Goal: Task Accomplishment & Management: Manage account settings

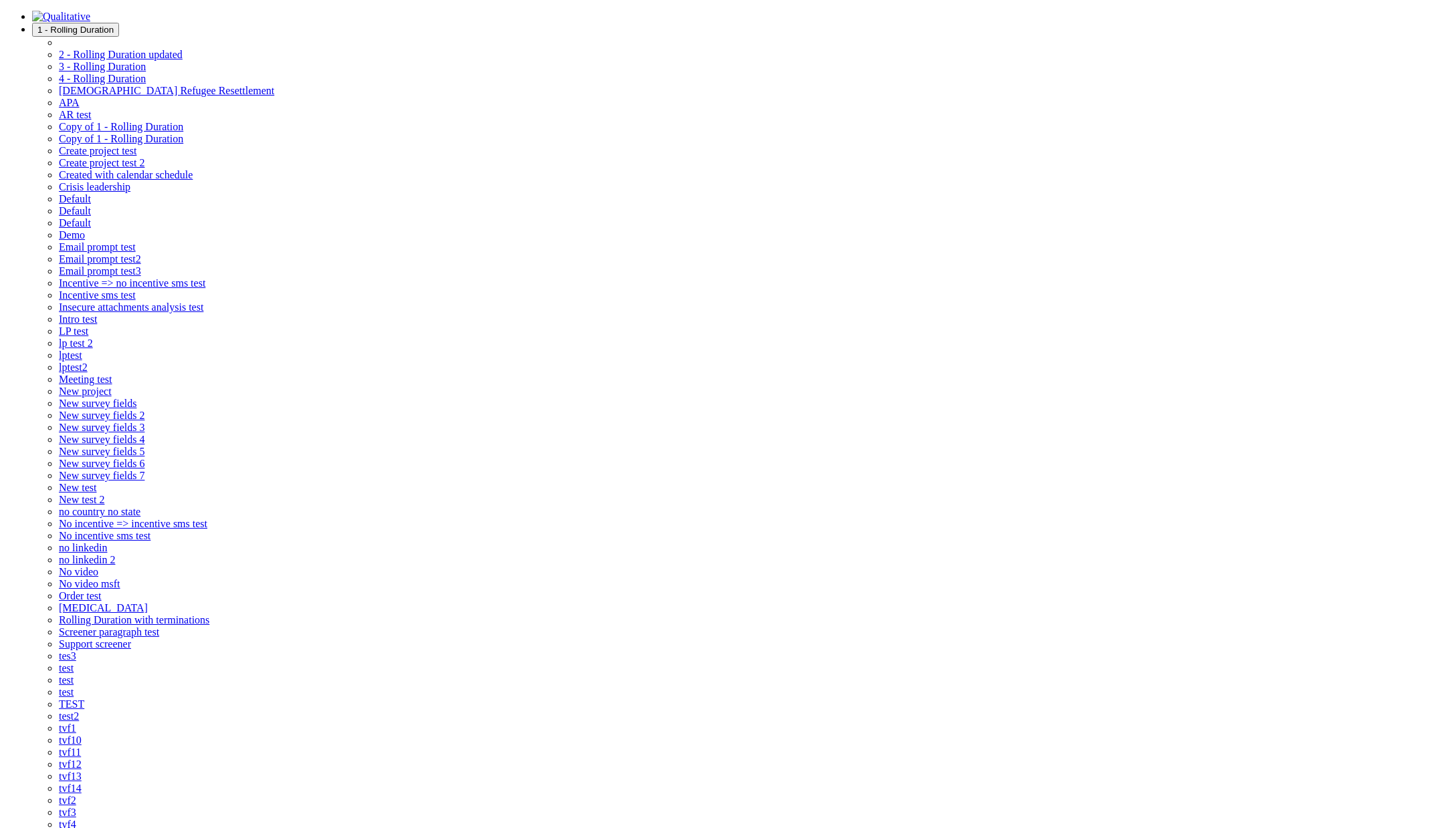
select select "0"
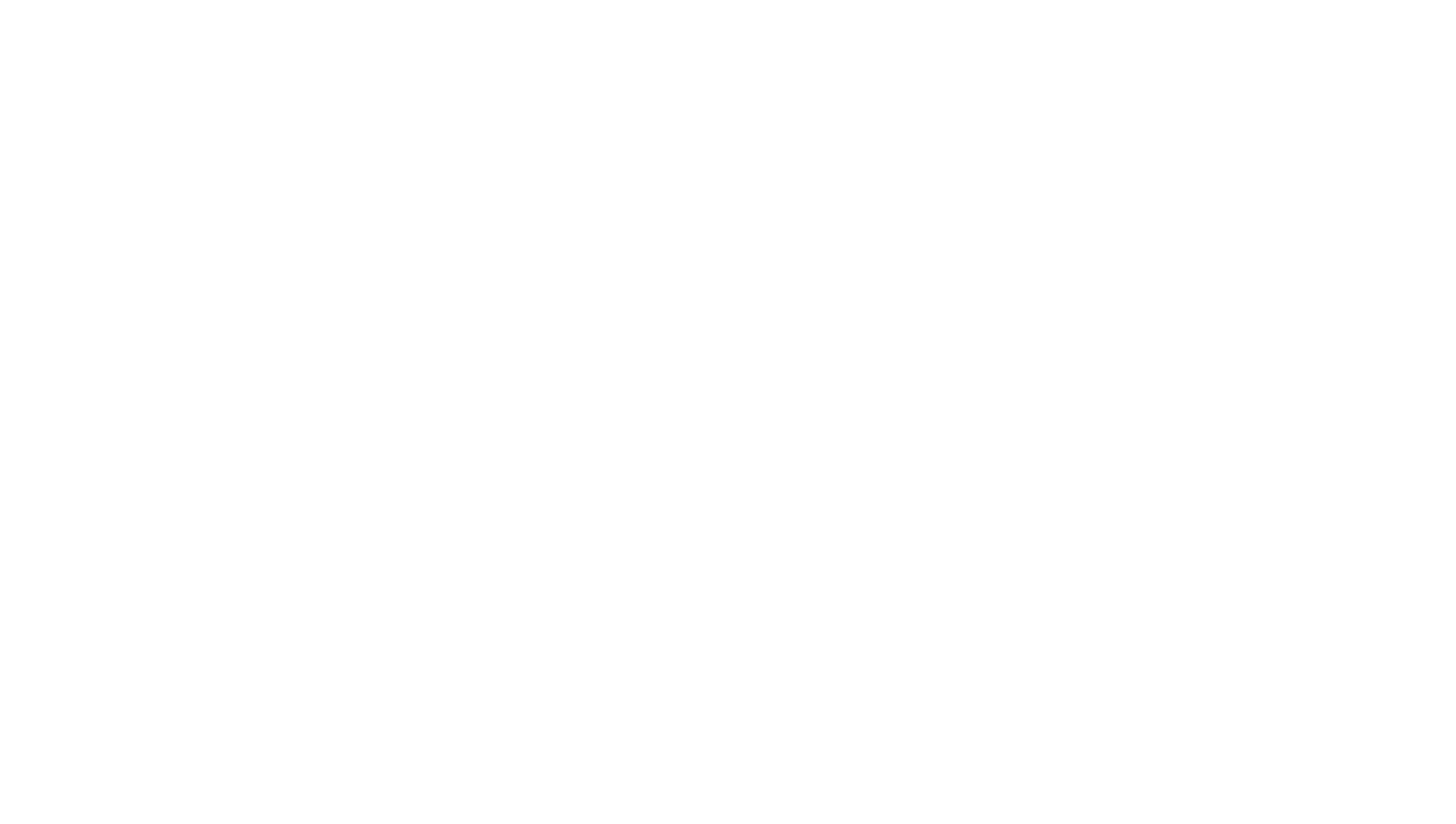
scroll to position [0, 5598]
drag, startPoint x: 1371, startPoint y: 647, endPoint x: 1371, endPoint y: 658, distance: 11.0
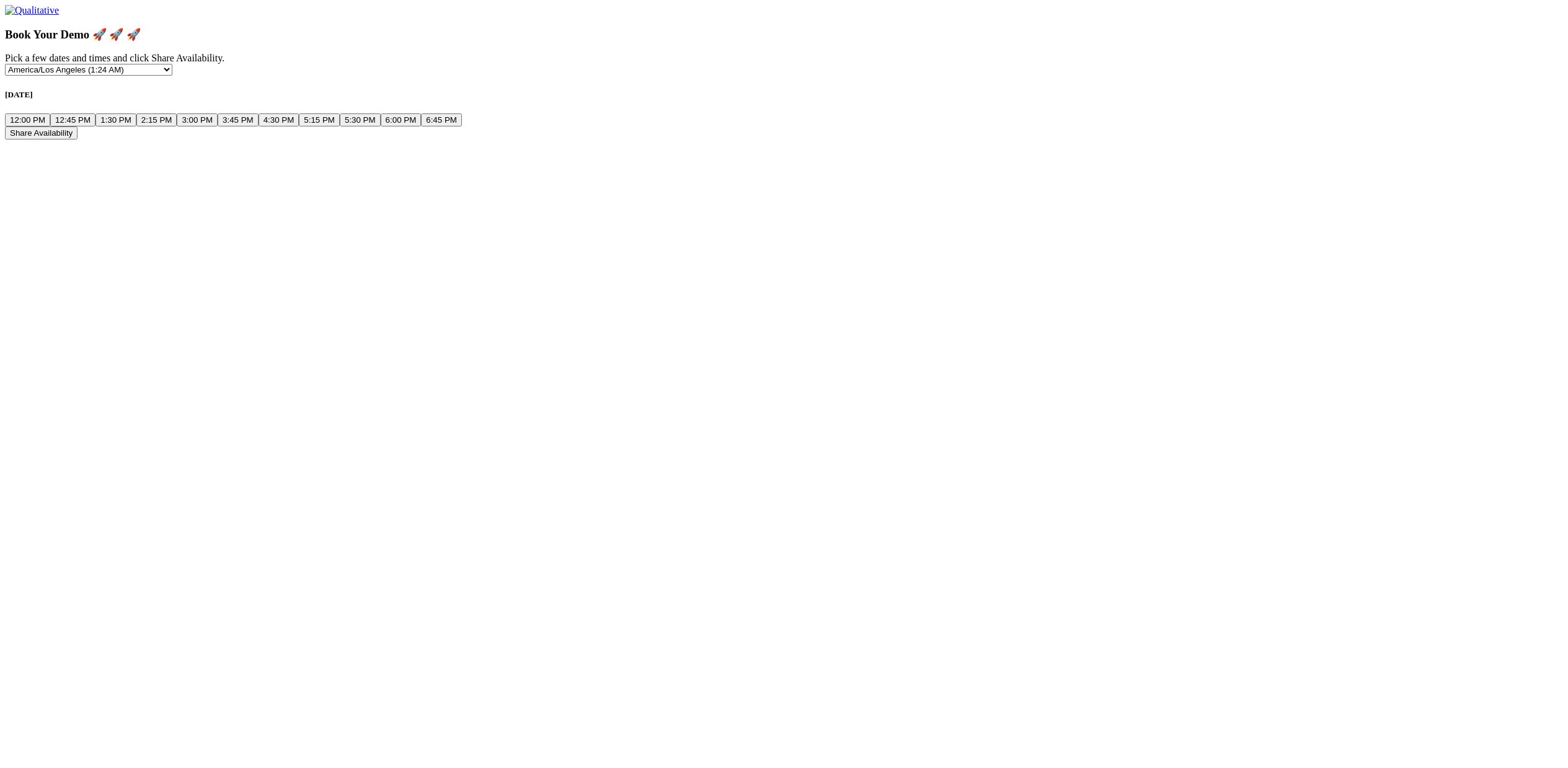
click at [50, 126] on button "12:00 PM" at bounding box center [28, 120] width 45 height 13
drag, startPoint x: 600, startPoint y: 169, endPoint x: 607, endPoint y: 170, distance: 7.1
click at [605, 126] on div "Friday, Sep 26 12:00 PM 12:45 PM 1:30 PM 2:15 PM 3:00 PM 3:45 PM 4:30 PM 5:15 P…" at bounding box center [784, 108] width 1558 height 37
click at [96, 126] on button "12:45 PM" at bounding box center [73, 120] width 45 height 13
click at [136, 126] on button "1:30 PM" at bounding box center [116, 120] width 41 height 13
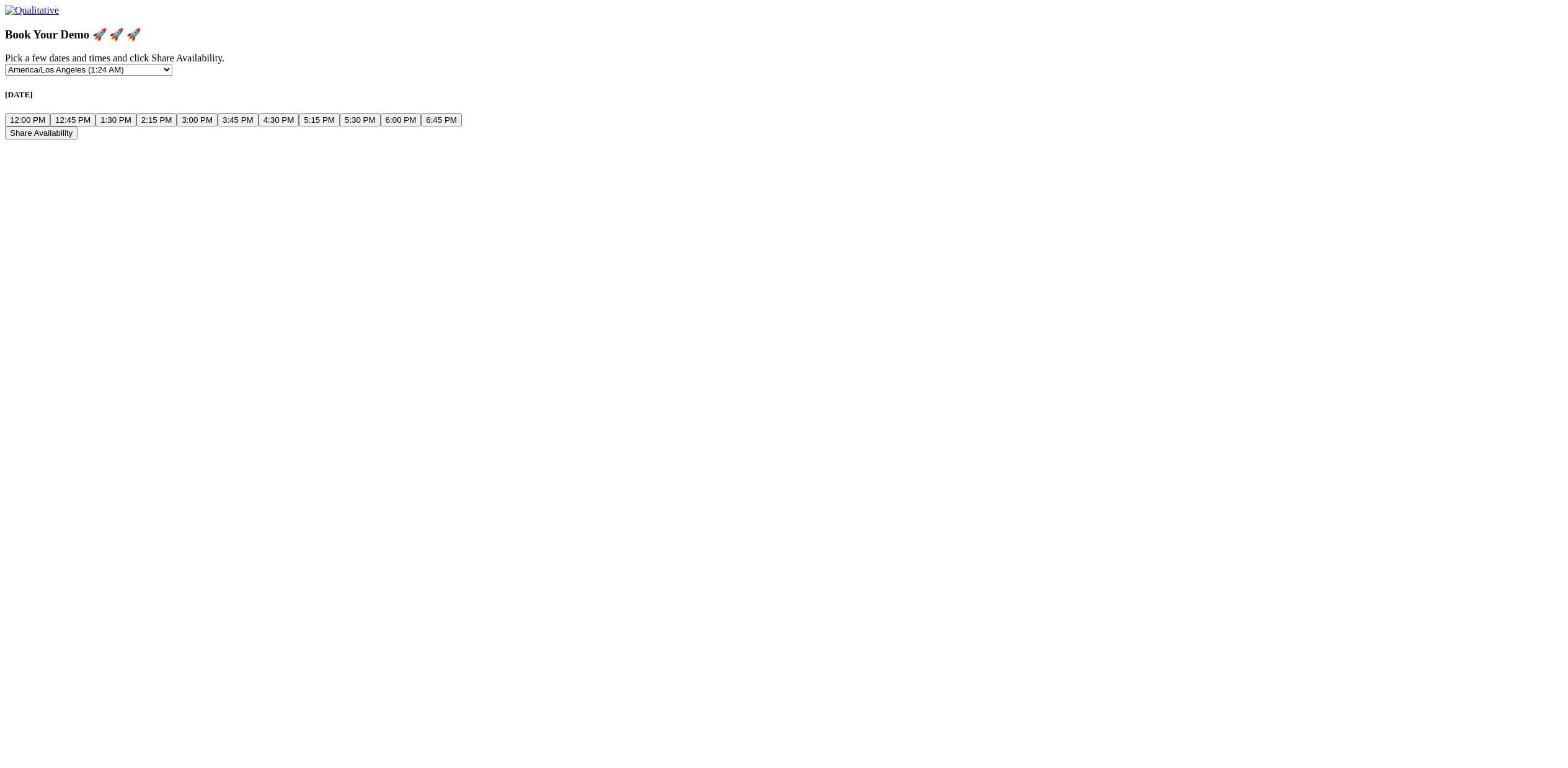
drag, startPoint x: 759, startPoint y: 162, endPoint x: 805, endPoint y: 160, distance: 46.0
click at [177, 126] on button "2:15 PM" at bounding box center [157, 120] width 41 height 13
drag, startPoint x: 805, startPoint y: 160, endPoint x: 823, endPoint y: 162, distance: 18.1
click at [218, 126] on button "3:00 PM" at bounding box center [197, 120] width 41 height 13
drag, startPoint x: 715, startPoint y: 211, endPoint x: 689, endPoint y: 208, distance: 26.2
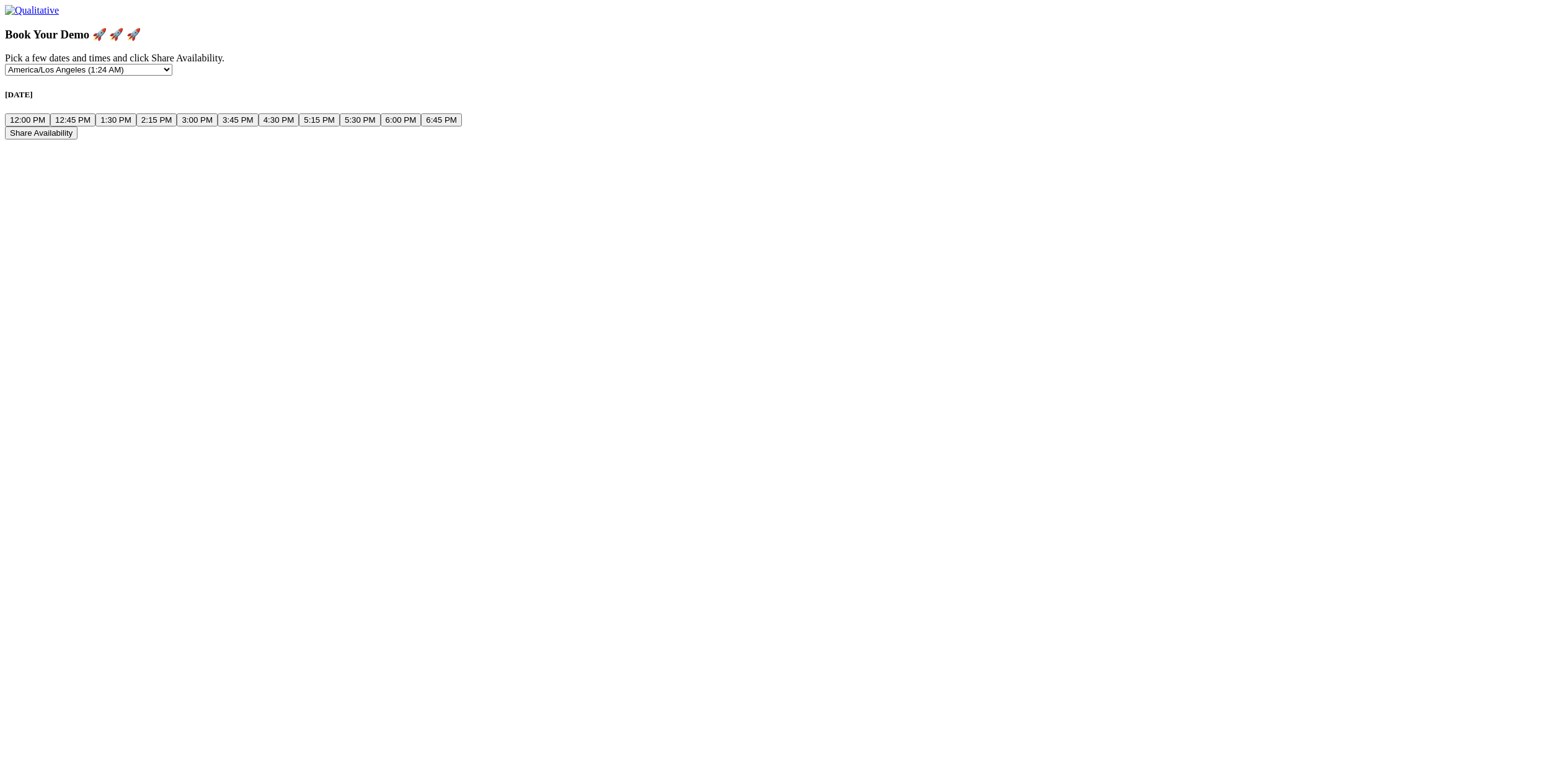
click at [714, 126] on div "Friday, Sep 26 12:00 PM 12:45 PM 1:30 PM 2:15 PM 3:00 PM 3:45 PM 4:30 PM 5:15 P…" at bounding box center [784, 108] width 1558 height 37
click at [422, 126] on button "6:00 PM" at bounding box center [401, 120] width 41 height 13
click at [77, 140] on button "Share Availability" at bounding box center [41, 133] width 72 height 13
click at [259, 126] on button "3:45 PM" at bounding box center [238, 120] width 41 height 13
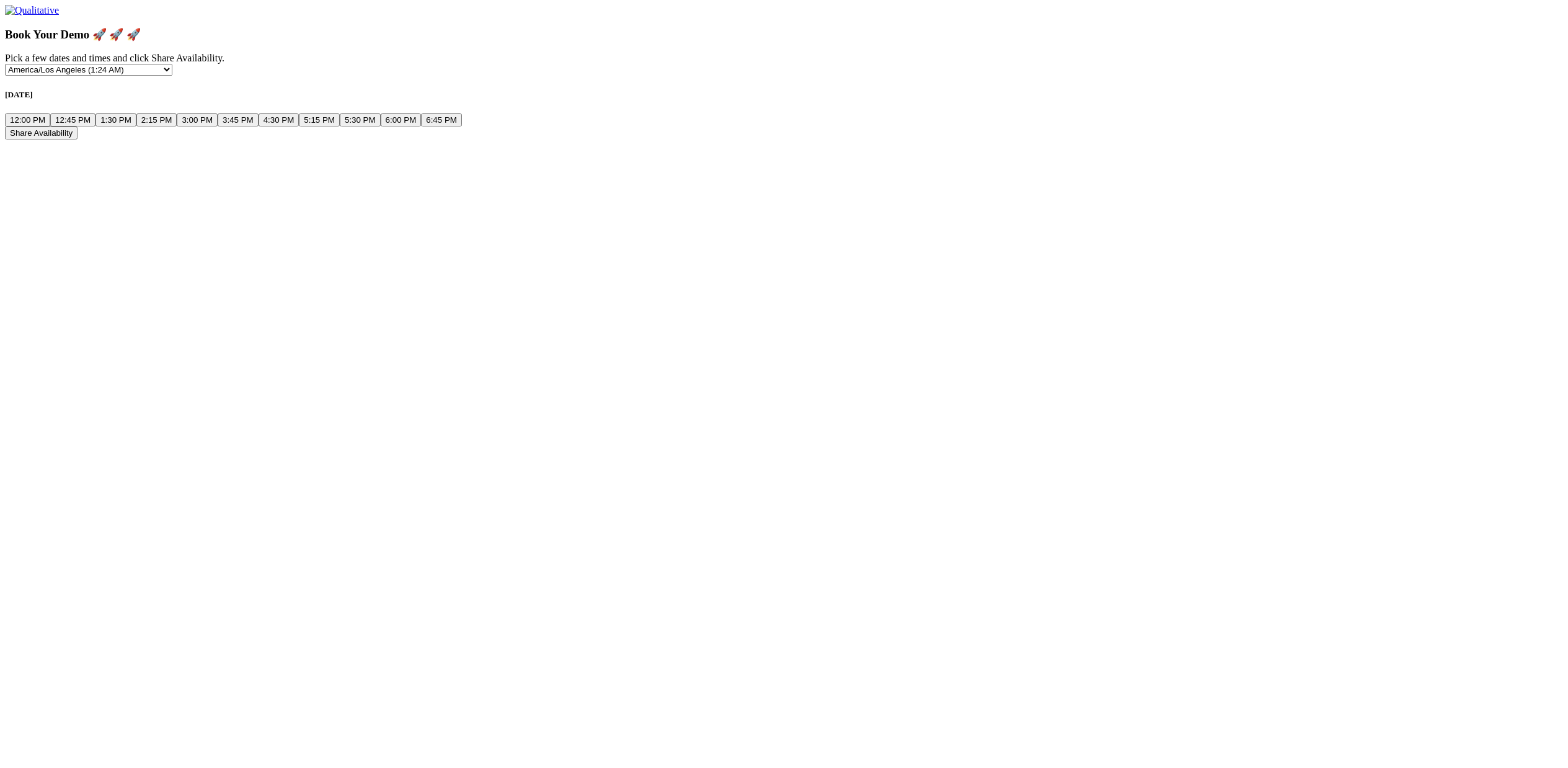
click at [77, 140] on button "Share Availability" at bounding box center [41, 133] width 72 height 13
click at [259, 126] on button "3:45 PM" at bounding box center [238, 120] width 41 height 13
click at [77, 150] on button "Share Availability" at bounding box center [41, 144] width 72 height 13
click at [177, 126] on button "2:15 PM" at bounding box center [157, 120] width 41 height 13
click at [668, 126] on div "Friday, Sep 26 12:00 PM 12:45 PM 1:30 PM 2:15 PM 3:00 PM 3:45 PM 4:30 PM 5:15 P…" at bounding box center [784, 108] width 1558 height 37
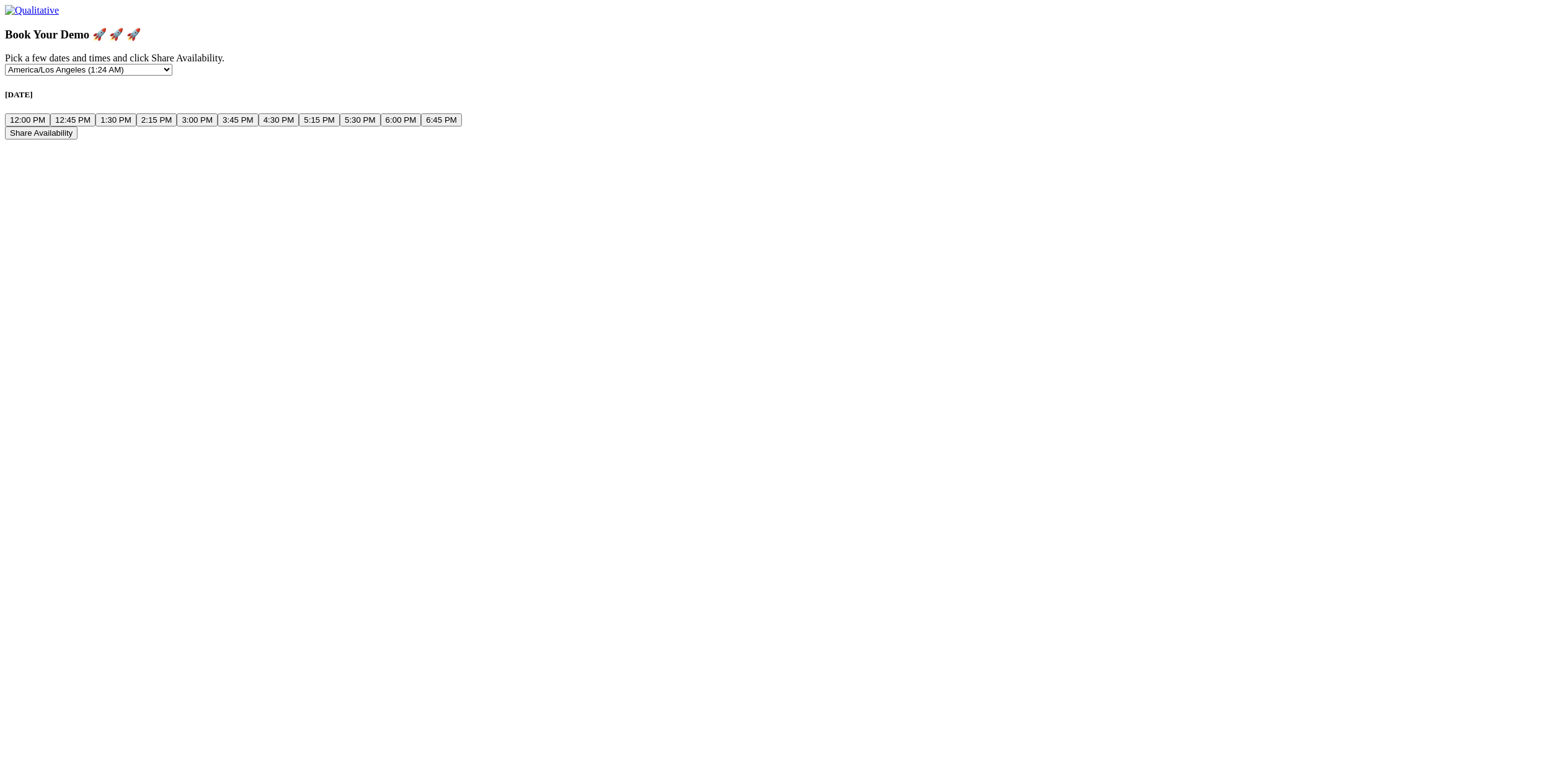
click at [96, 126] on button "12:45 PM" at bounding box center [73, 120] width 45 height 13
drag, startPoint x: 931, startPoint y: 251, endPoint x: 939, endPoint y: 265, distance: 16.1
click at [933, 140] on div "Share Availability" at bounding box center [784, 133] width 1558 height 13
click at [77, 140] on button "Share Availability" at bounding box center [41, 133] width 72 height 13
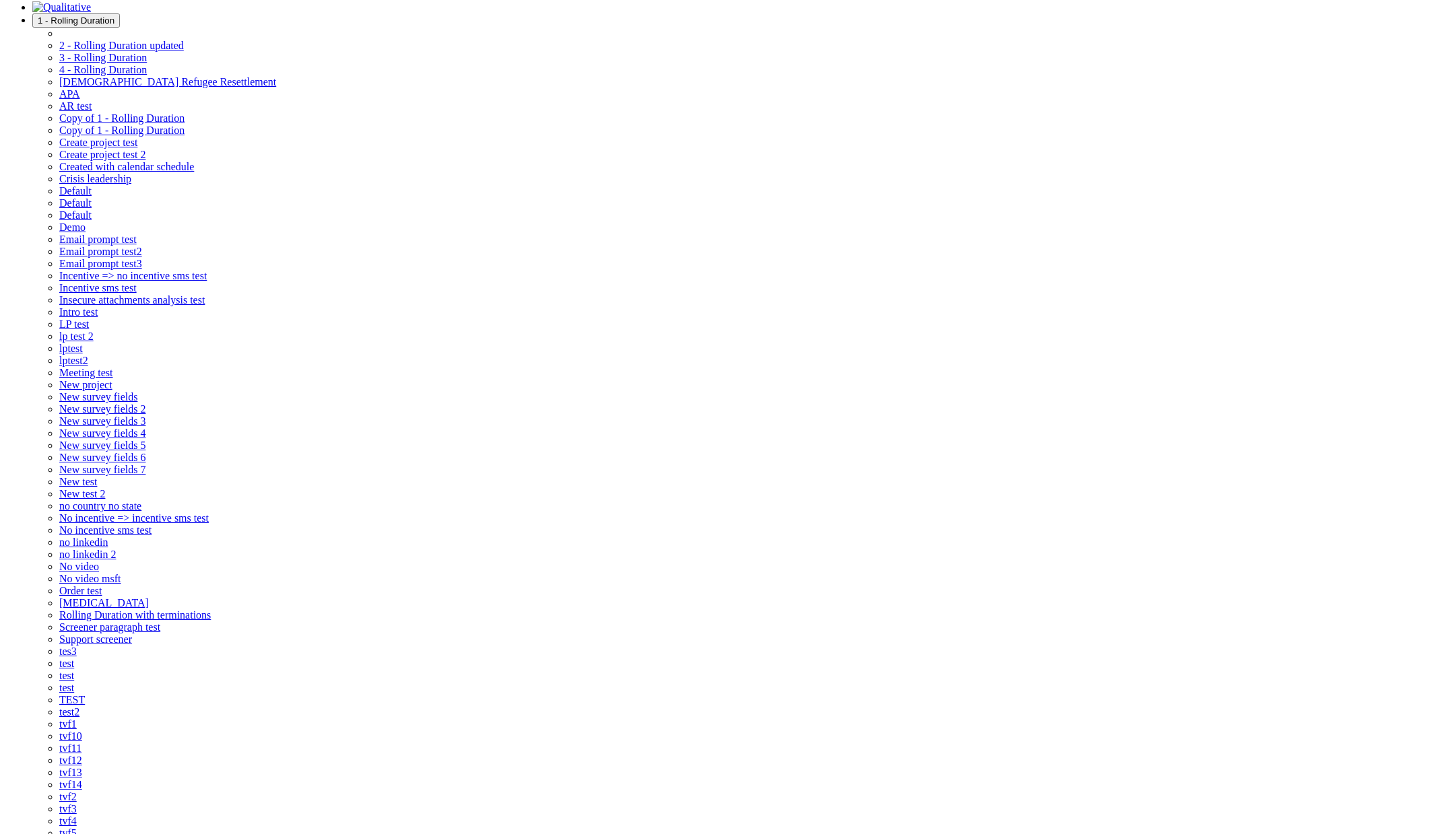
scroll to position [13, 0]
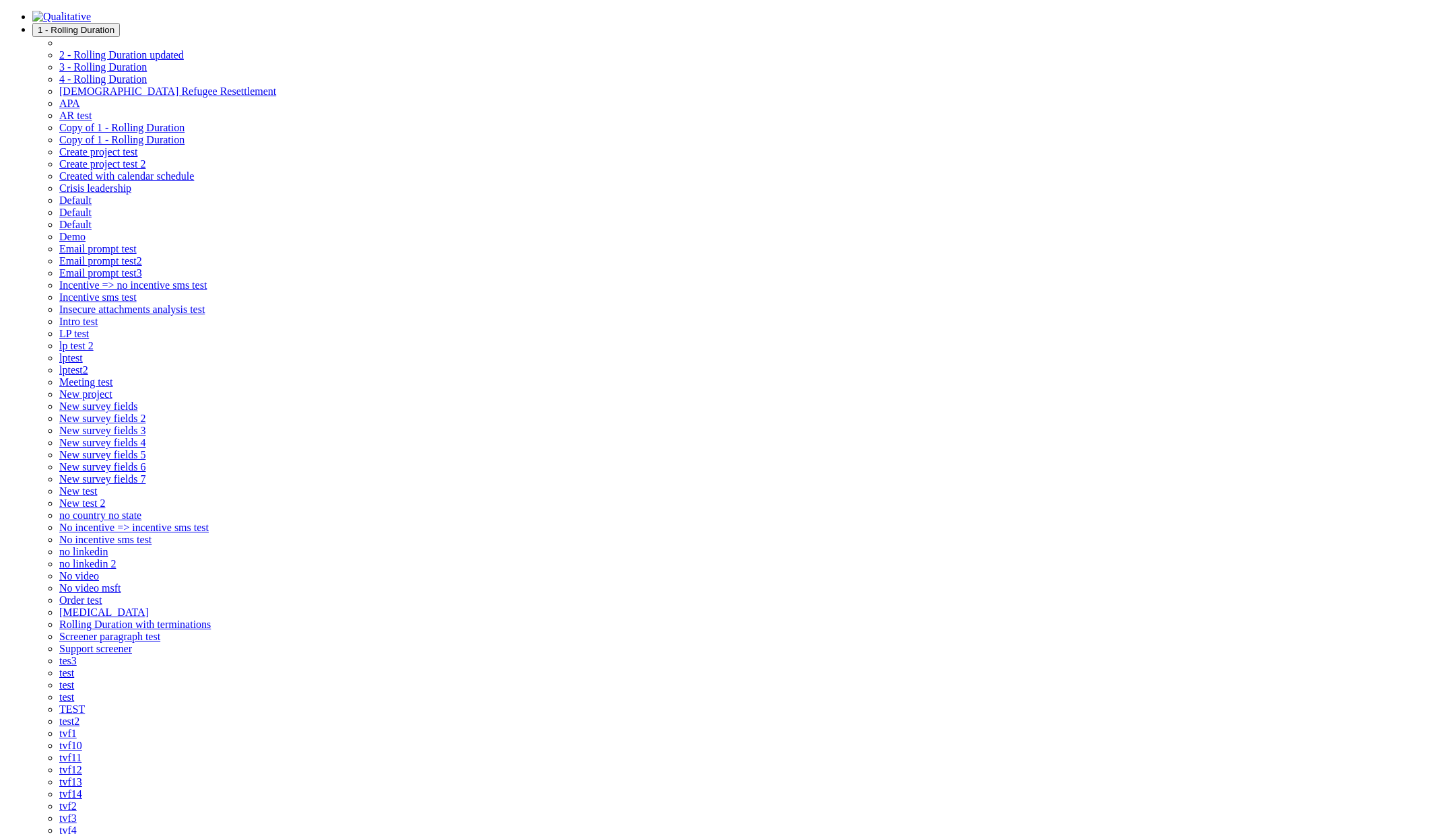
select select "6"
select select "2"
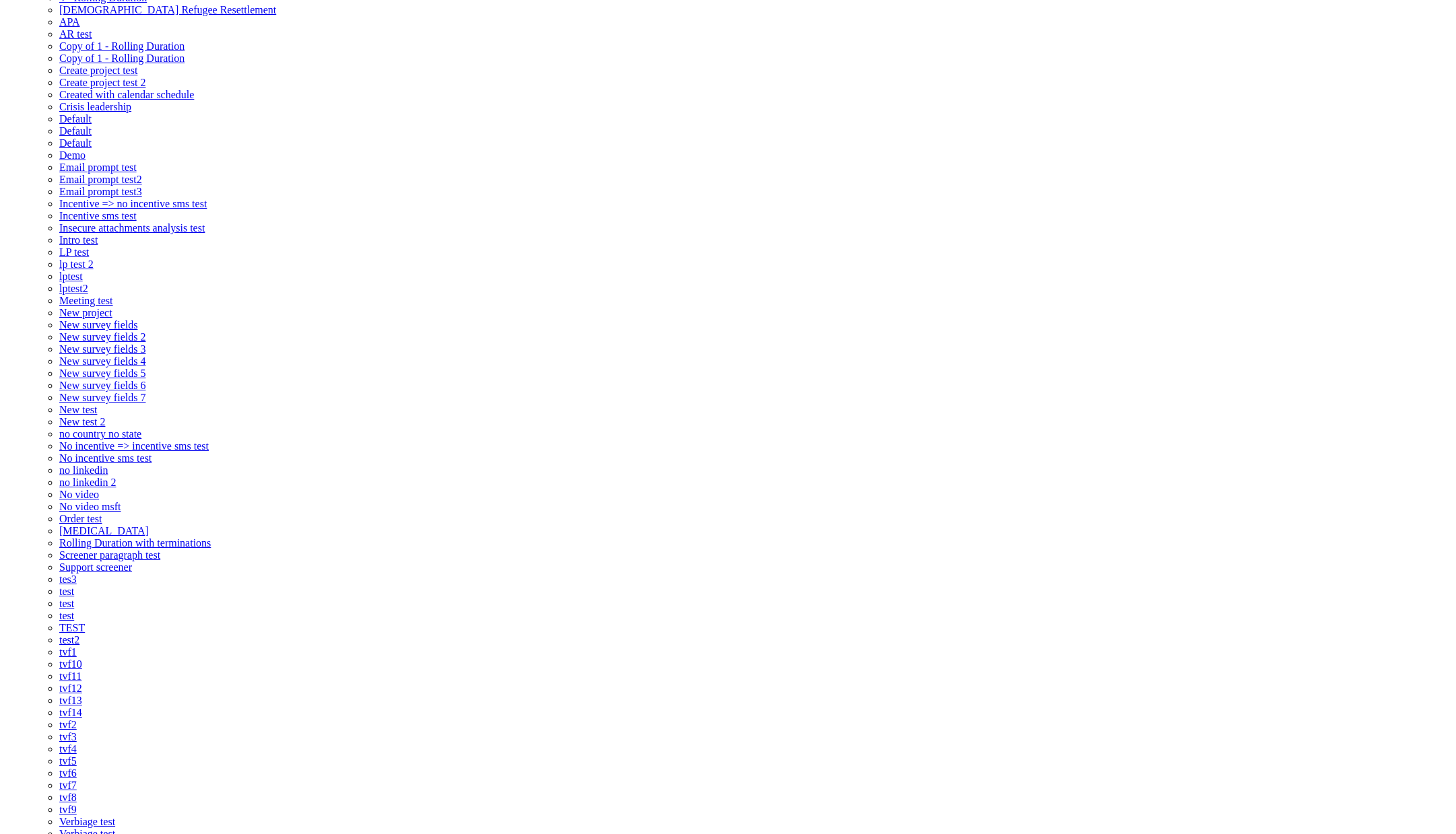
scroll to position [123, 0]
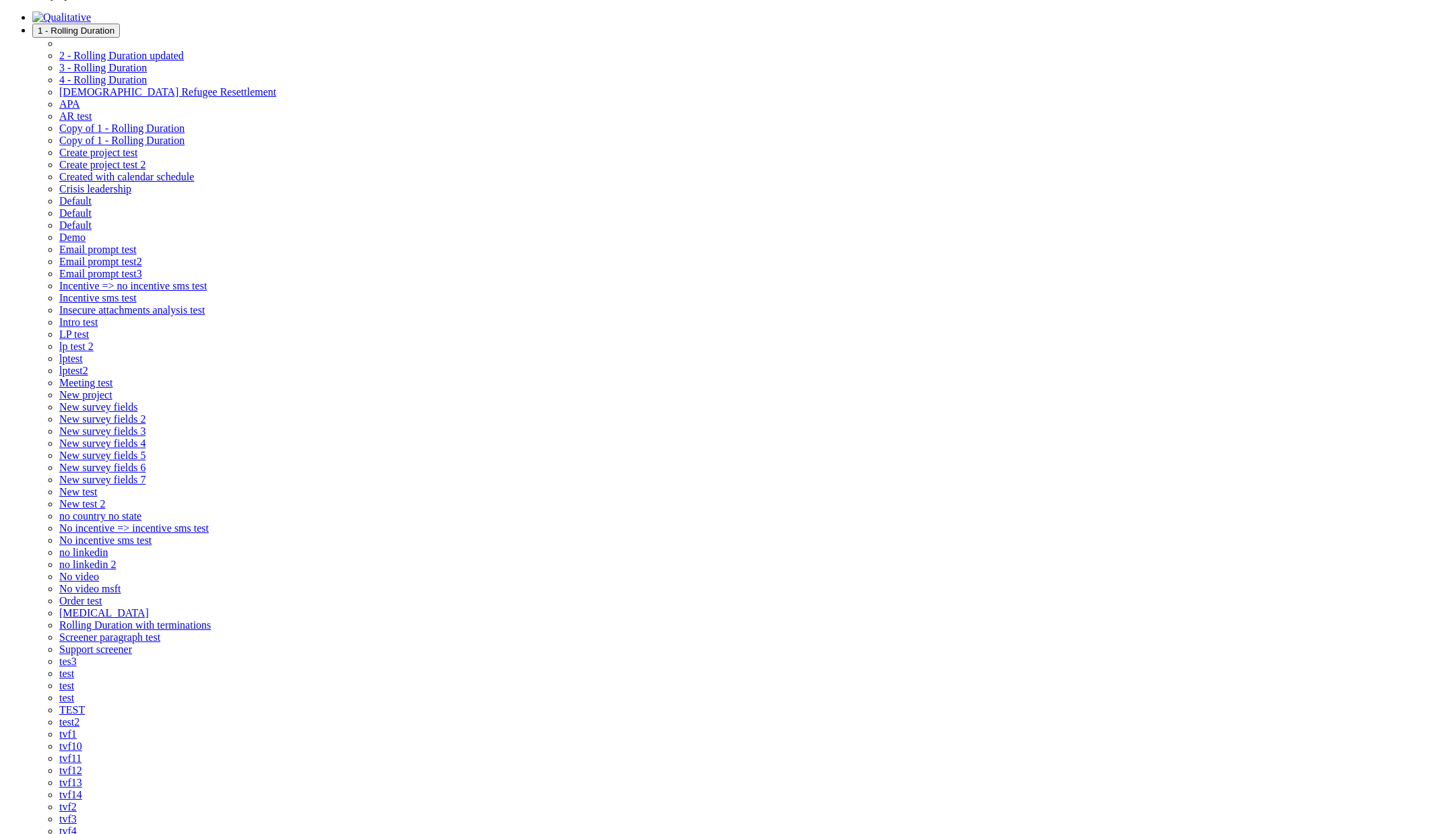
scroll to position [0, 0]
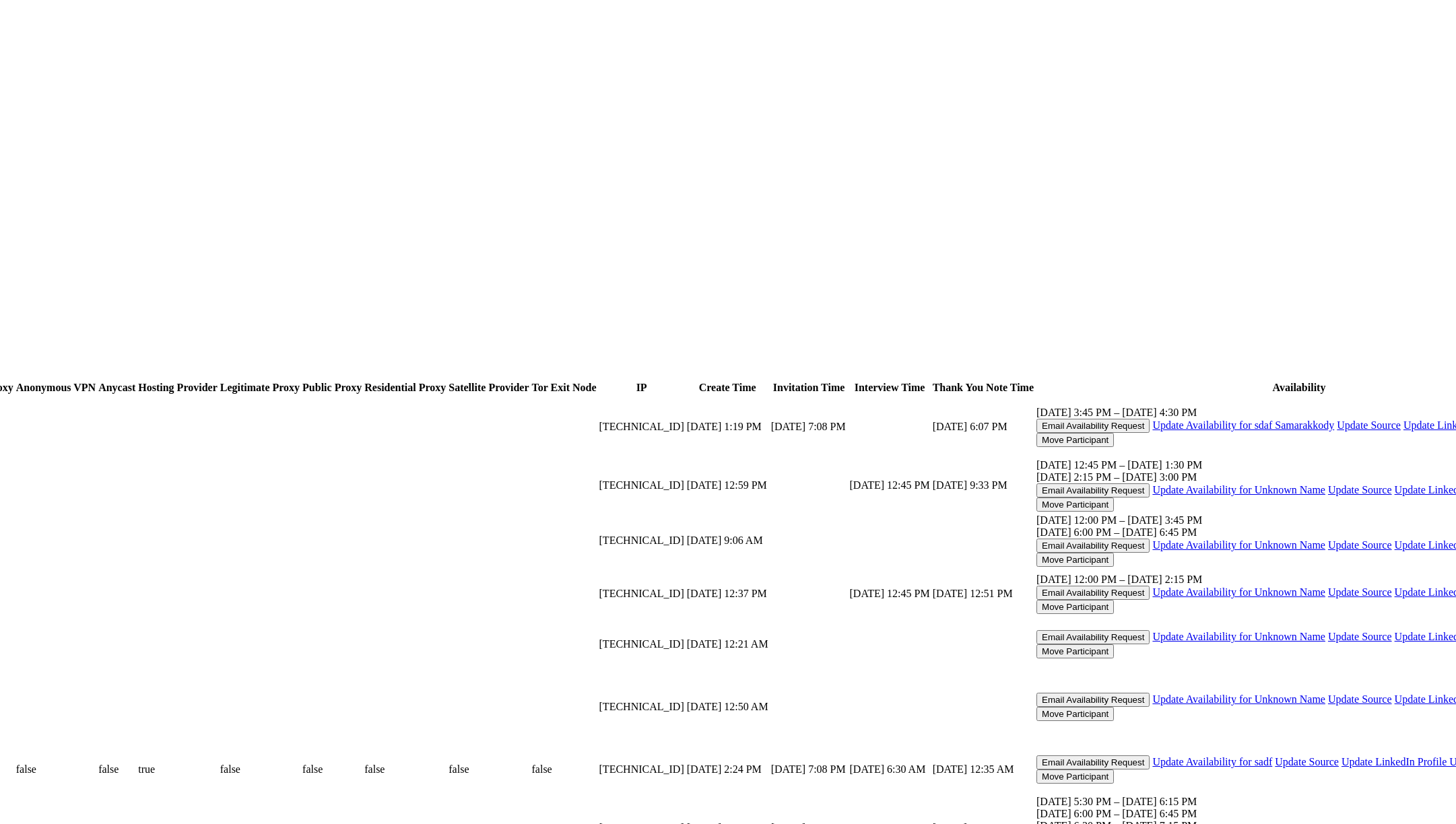
scroll to position [1077, 5598]
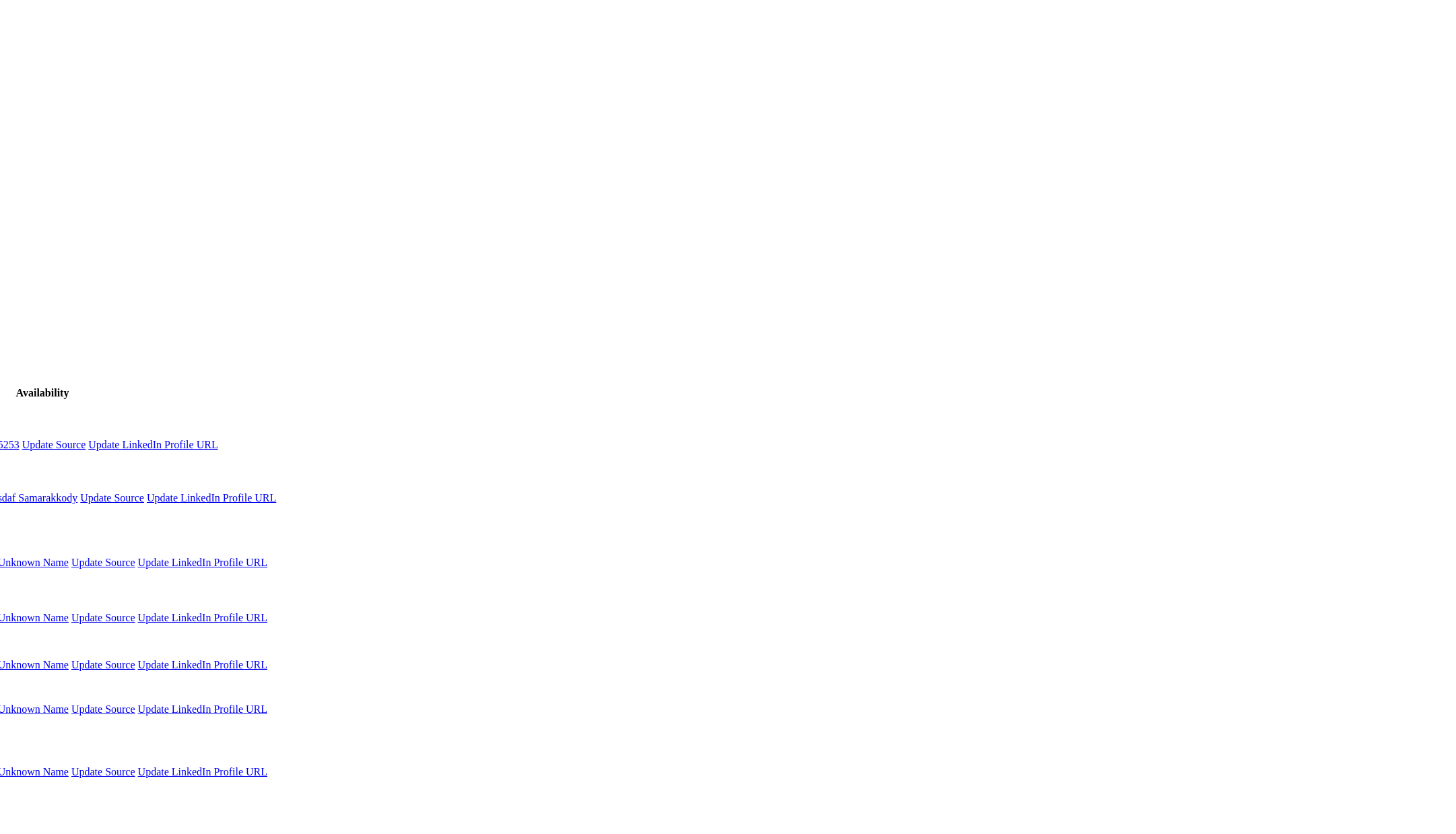
scroll to position [0, 0]
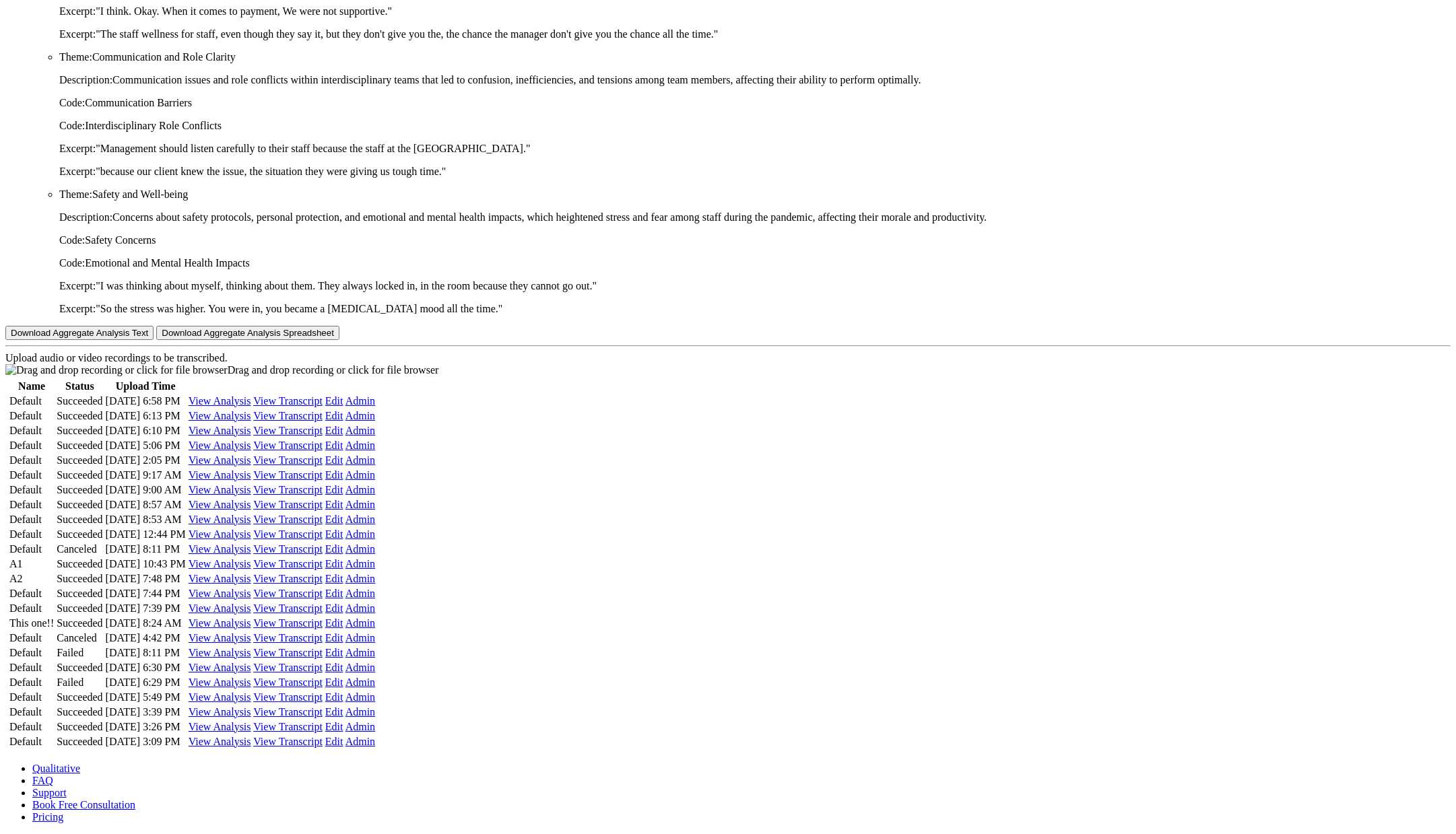
scroll to position [6506, 0]
click at [251, 588] on link "View Analysis" at bounding box center [219, 593] width 62 height 12
click at [323, 588] on link "View Transcript" at bounding box center [288, 593] width 69 height 12
click at [323, 395] on link "View Transcript" at bounding box center [288, 400] width 69 height 12
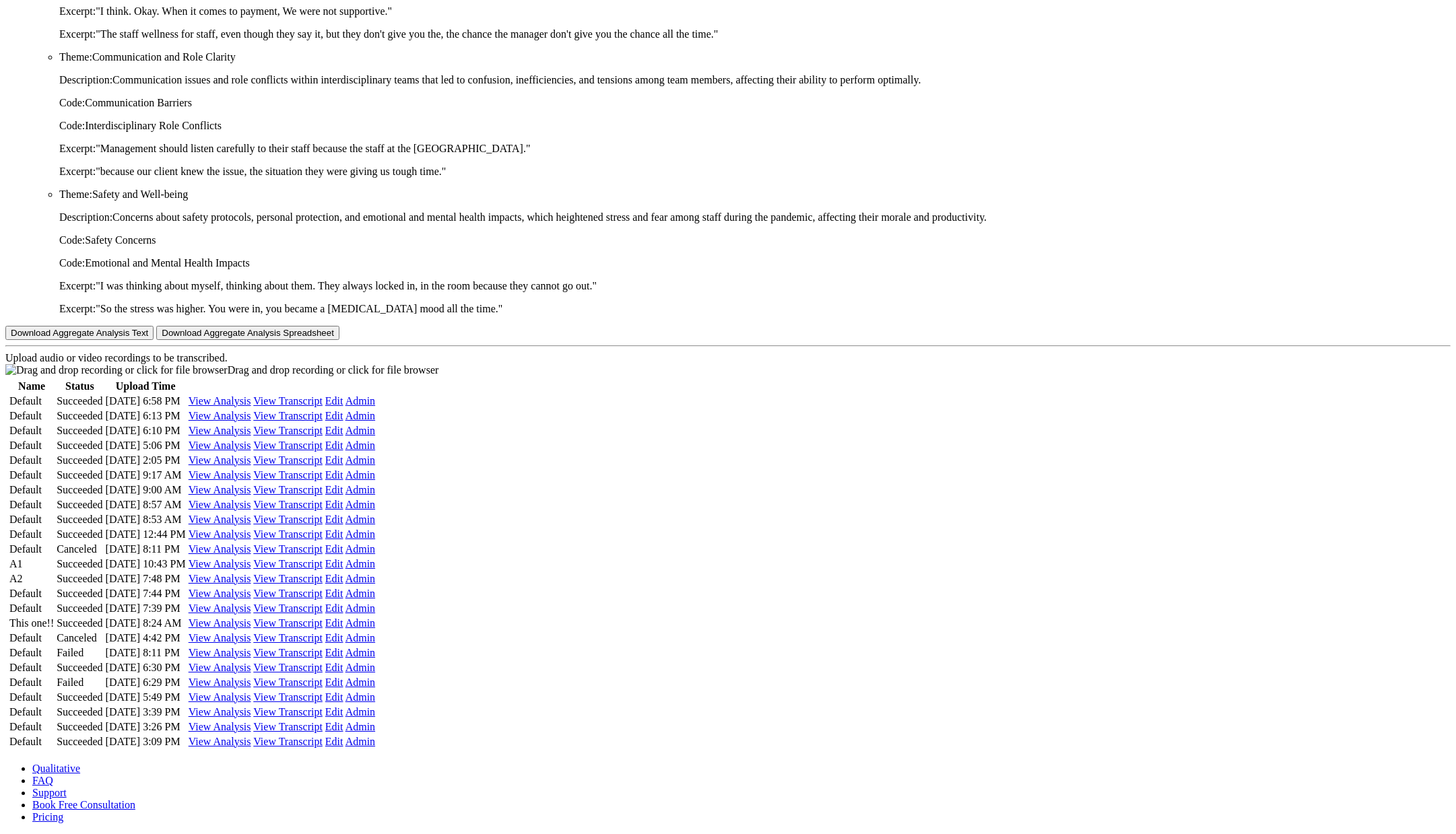
click at [323, 410] on link "View Transcript" at bounding box center [288, 416] width 69 height 12
drag, startPoint x: 879, startPoint y: 290, endPoint x: 881, endPoint y: 296, distance: 6.3
click at [323, 425] on link "View Transcript" at bounding box center [288, 430] width 69 height 12
click at [323, 470] on link "View Transcript" at bounding box center [288, 475] width 69 height 12
click at [323, 496] on link "View Transcript" at bounding box center [288, 490] width 69 height 12
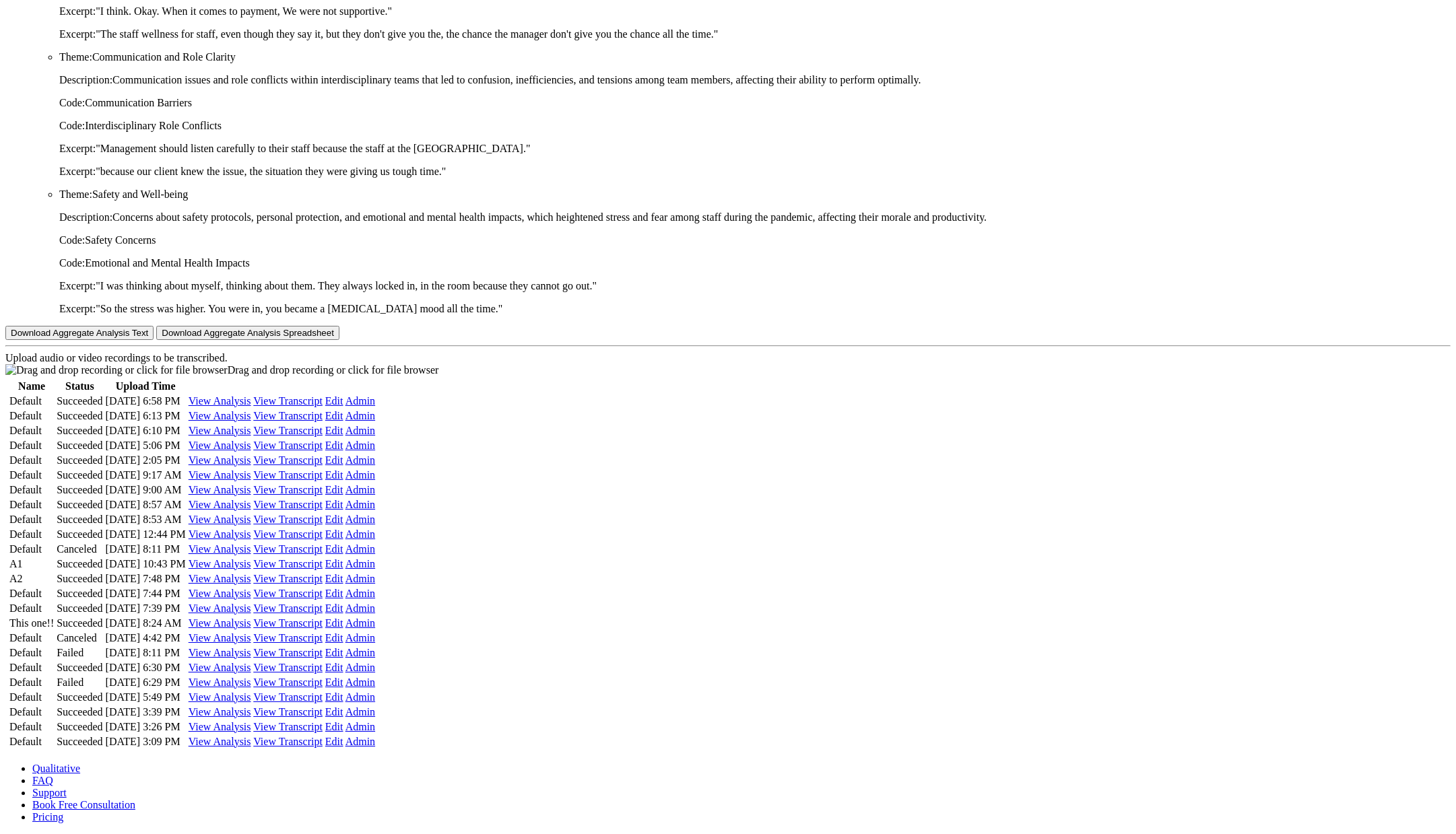
scroll to position [6670, 0]
click at [376, 676] on td "View Analysis View Transcript Edit Admin" at bounding box center [282, 682] width 188 height 13
click at [323, 692] on link "View Transcript" at bounding box center [288, 697] width 69 height 12
click at [323, 677] on link "View Transcript" at bounding box center [288, 682] width 69 height 12
click at [323, 662] on link "View Transcript" at bounding box center [288, 668] width 69 height 12
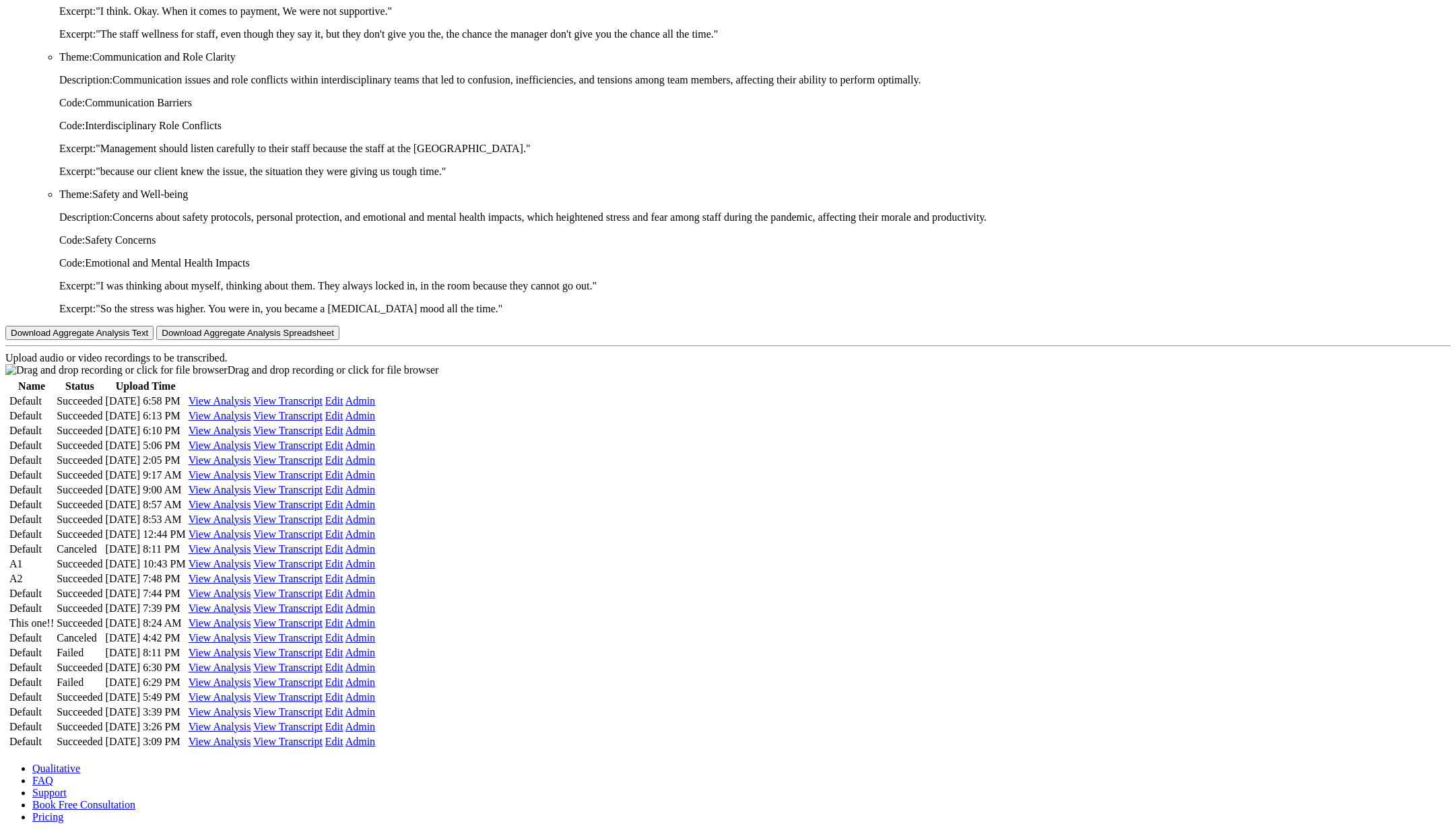
click at [376, 646] on td "View Analysis View Transcript Edit Admin" at bounding box center [282, 652] width 188 height 13
click at [323, 632] on link "View Transcript" at bounding box center [288, 638] width 69 height 12
click at [323, 618] on link "View Transcript" at bounding box center [288, 623] width 69 height 12
click at [251, 662] on link "View Analysis" at bounding box center [219, 668] width 62 height 12
click at [251, 677] on link "View Analysis" at bounding box center [219, 682] width 62 height 12
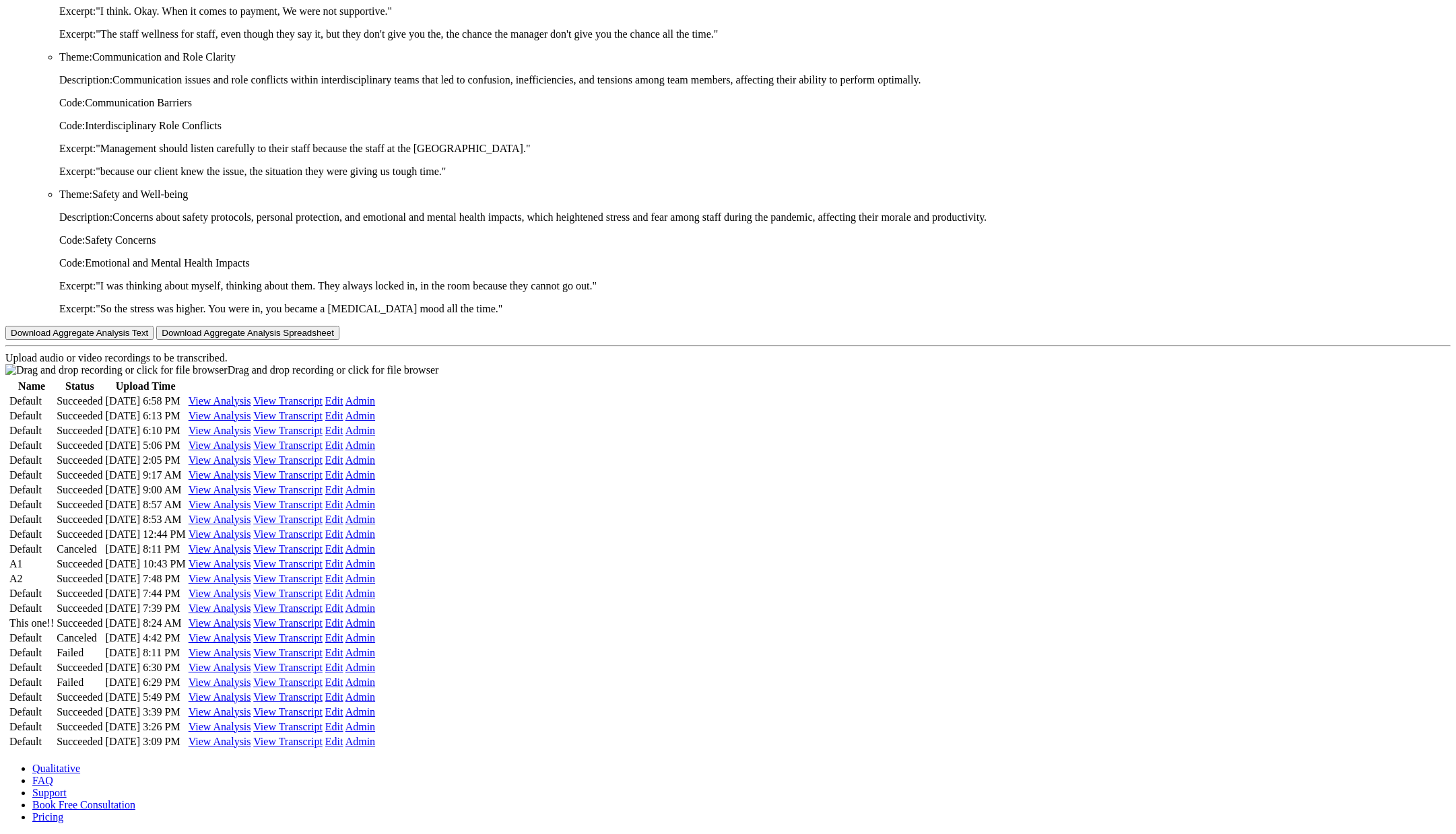
drag, startPoint x: 798, startPoint y: 538, endPoint x: 799, endPoint y: 544, distance: 6.1
click at [251, 692] on link "View Analysis" at bounding box center [219, 697] width 62 height 12
click at [376, 705] on td "View Analysis View Transcript Edit Admin" at bounding box center [282, 712] width 188 height 13
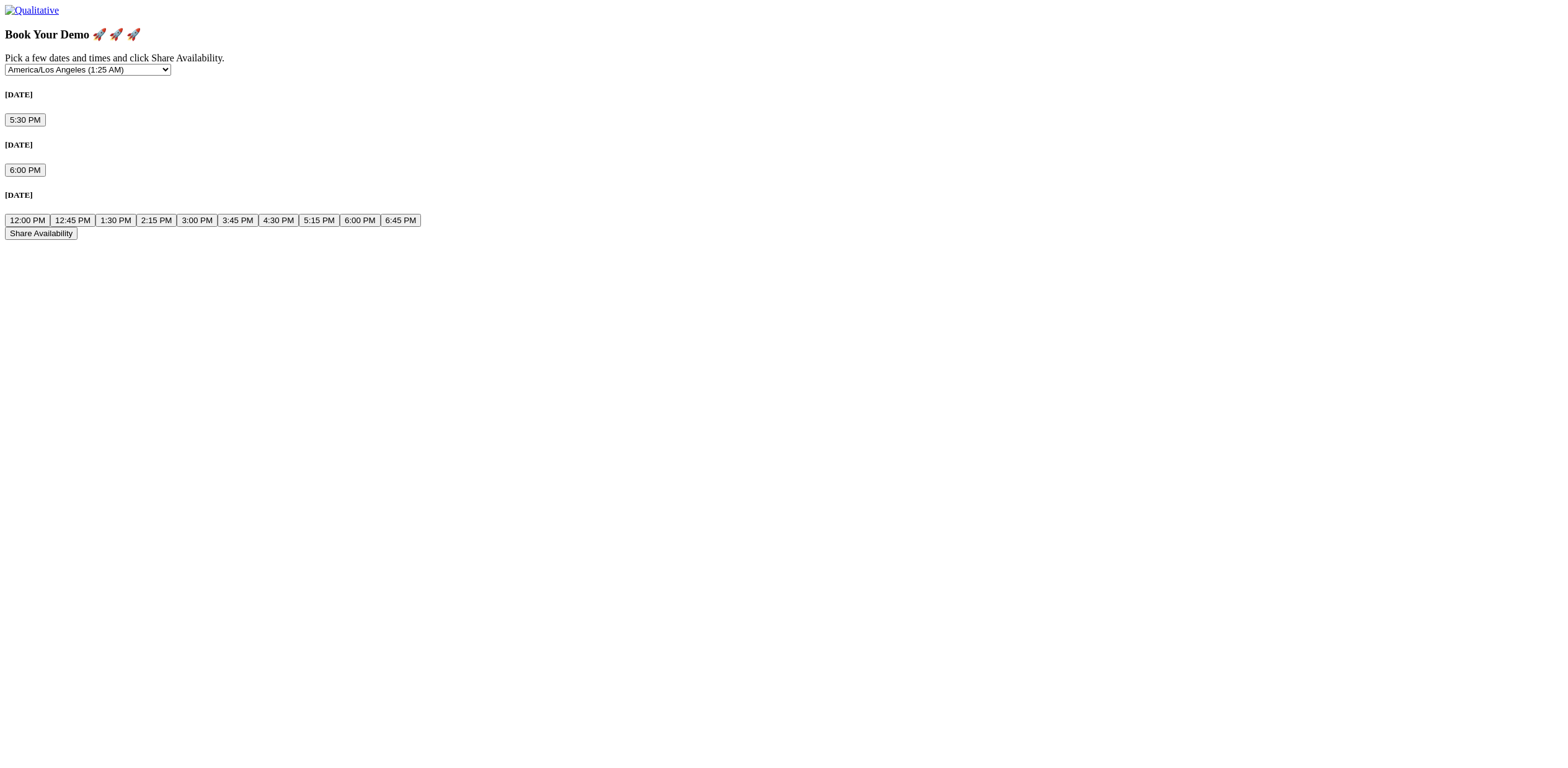
click at [177, 227] on button "2:15 PM" at bounding box center [157, 221] width 41 height 13
click at [218, 227] on button "3:00 PM" at bounding box center [197, 221] width 41 height 13
click at [46, 177] on button "6:00 PM" at bounding box center [26, 170] width 41 height 13
click at [46, 126] on button "5:30 PM" at bounding box center [26, 120] width 41 height 13
click at [50, 227] on button "12:00 PM" at bounding box center [28, 221] width 45 height 13
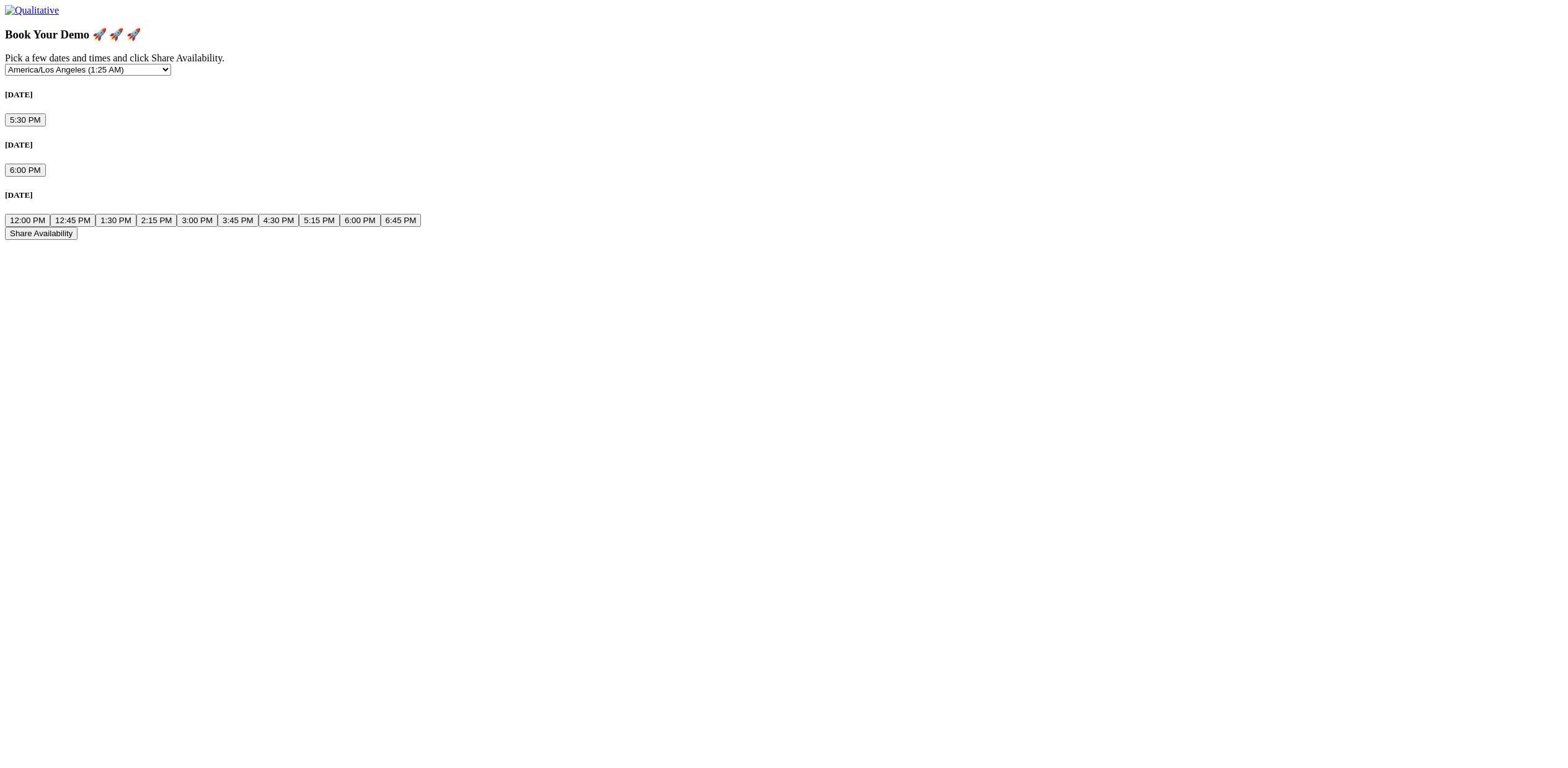
click at [96, 227] on button "12:45 PM" at bounding box center [73, 221] width 45 height 13
click at [77, 240] on button "Share Availability" at bounding box center [41, 233] width 72 height 13
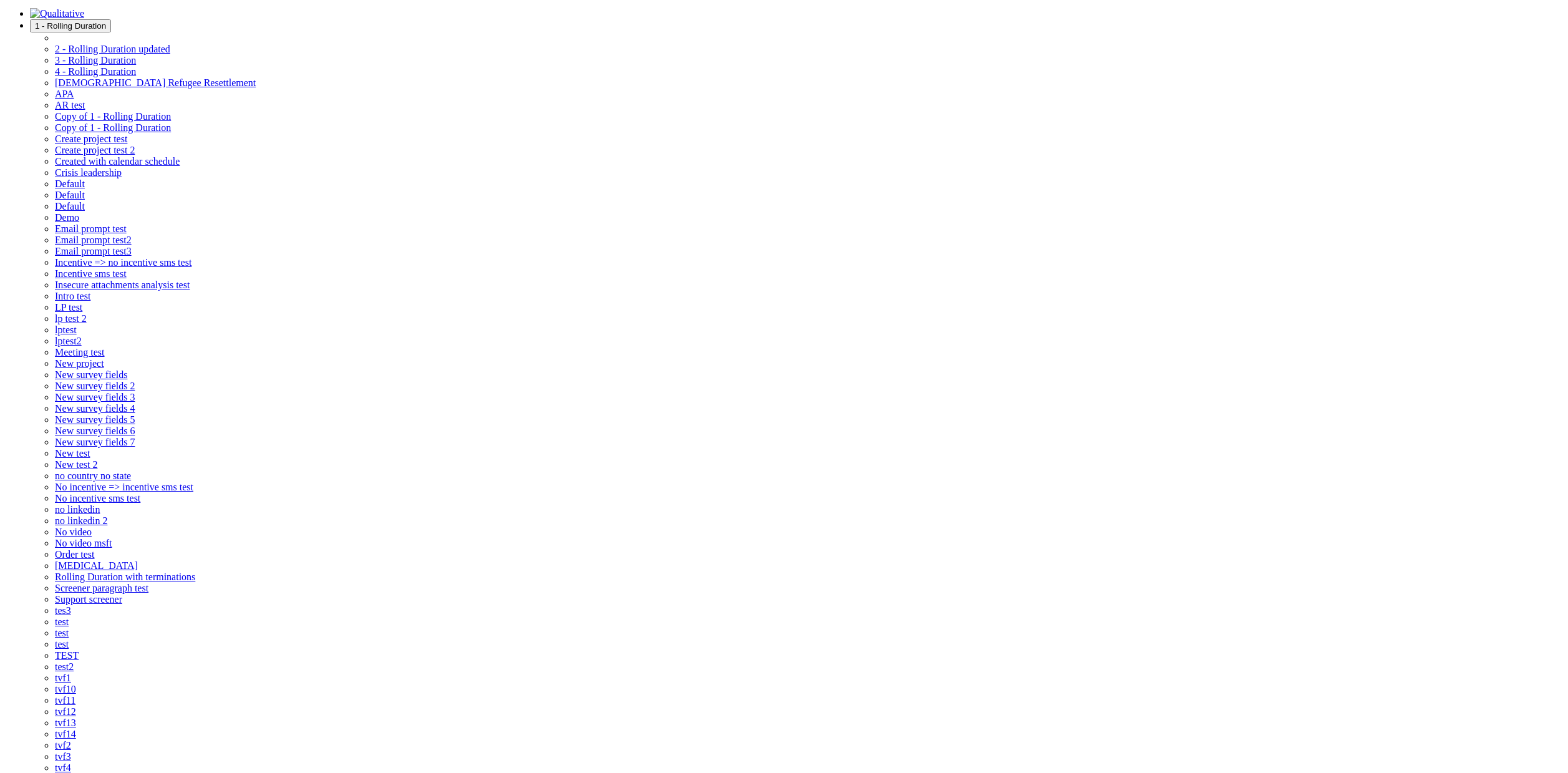
scroll to position [2, 0]
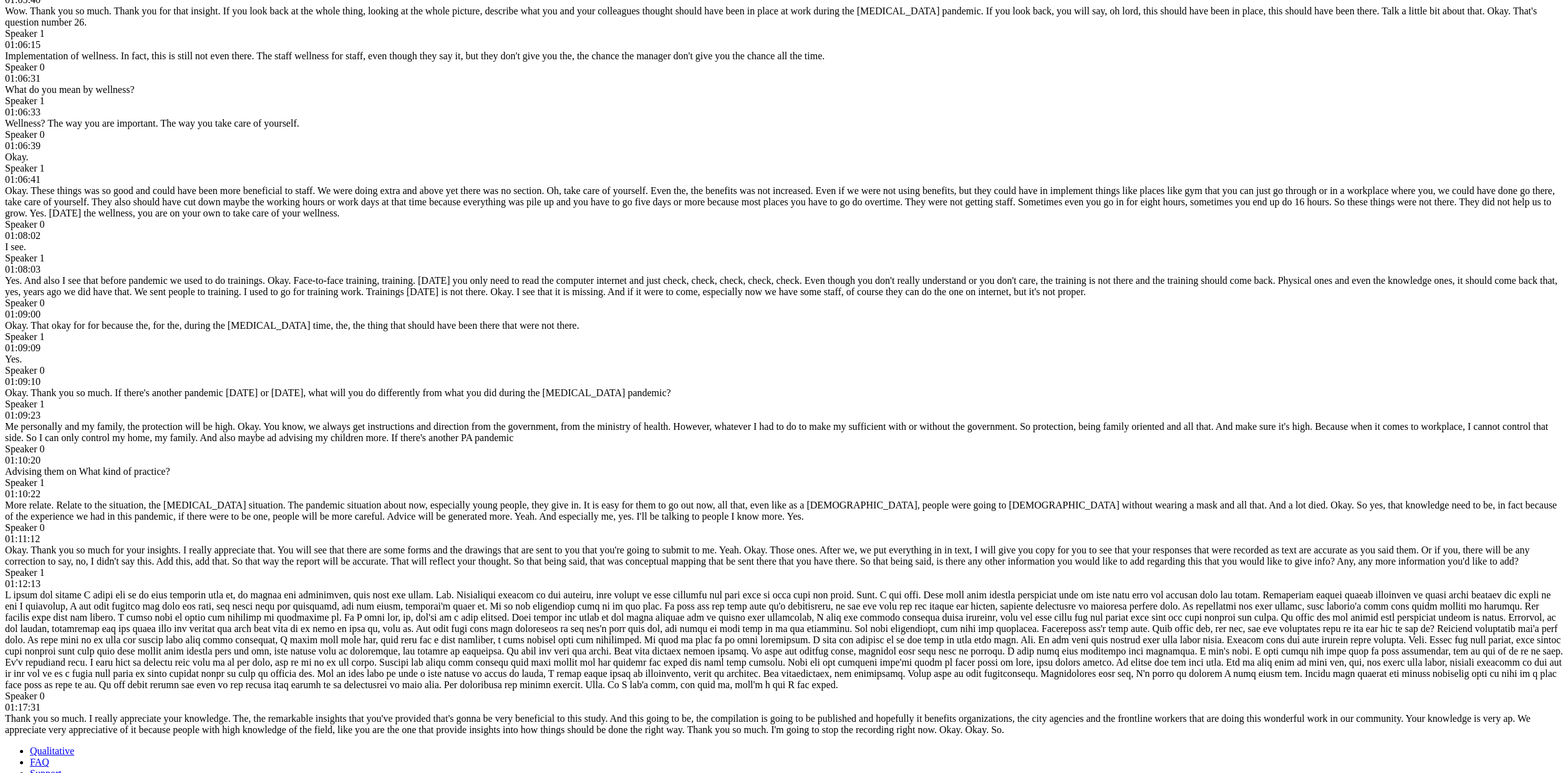
scroll to position [7120, 0]
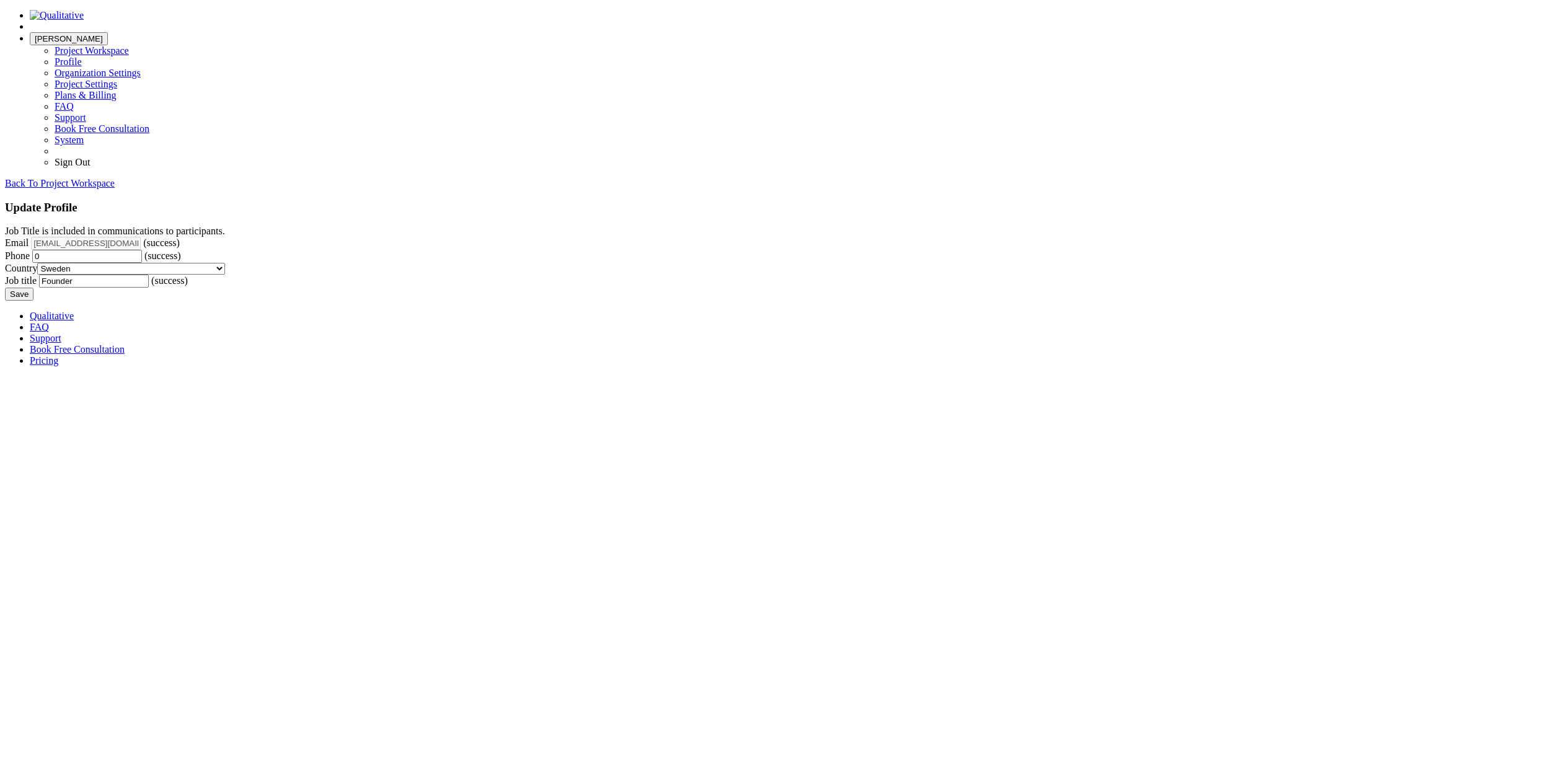
click at [103, 34] on span "Layson" at bounding box center [69, 38] width 68 height 9
click at [141, 78] on link "Organization Settings" at bounding box center [98, 72] width 86 height 11
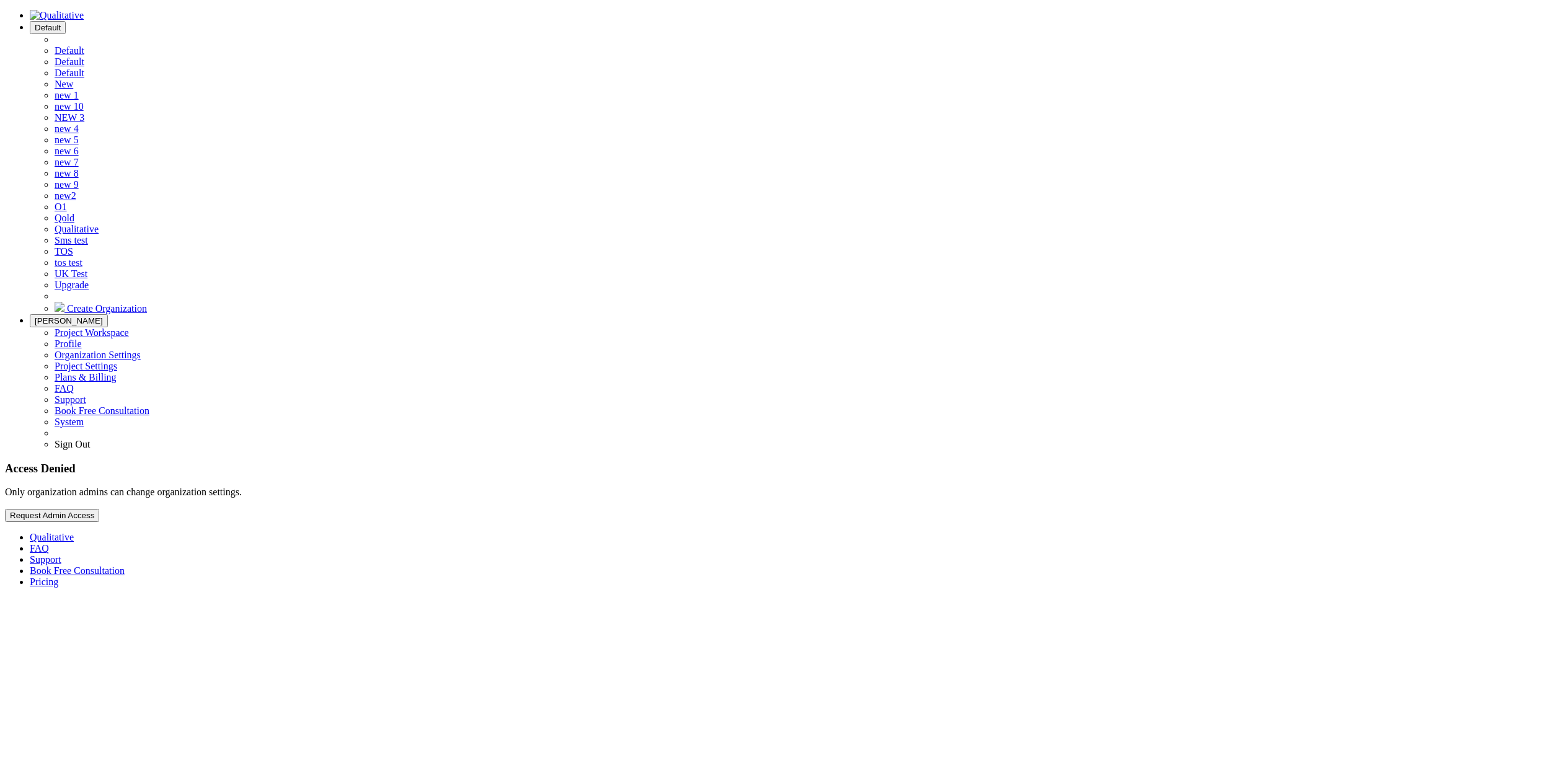
click at [61, 23] on span "Default" at bounding box center [47, 27] width 26 height 9
click at [99, 235] on link "Qualitative" at bounding box center [77, 229] width 44 height 11
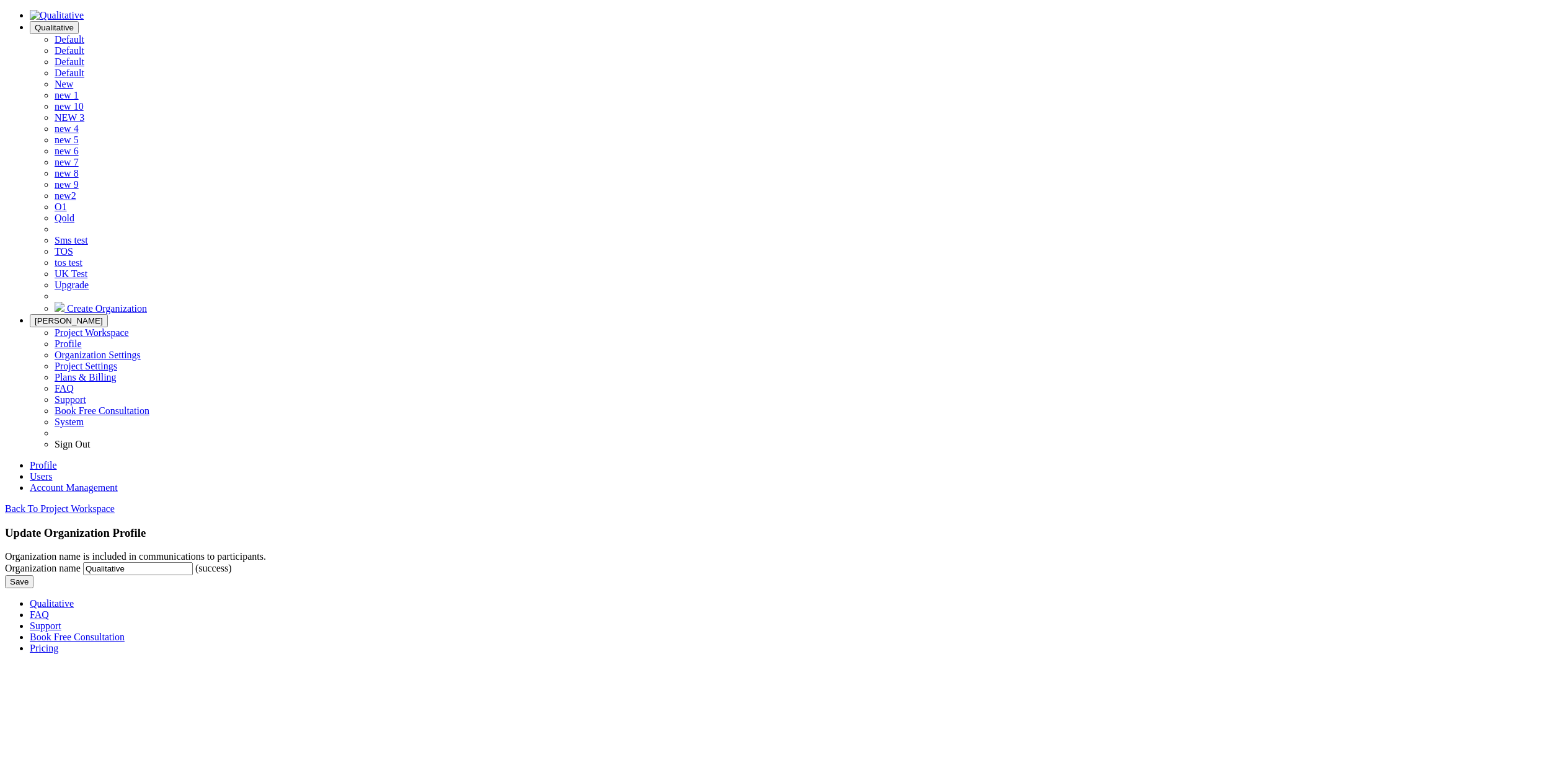
click at [108, 314] on button "Layson" at bounding box center [69, 321] width 78 height 13
click at [117, 361] on link "Project Settings" at bounding box center [86, 366] width 62 height 11
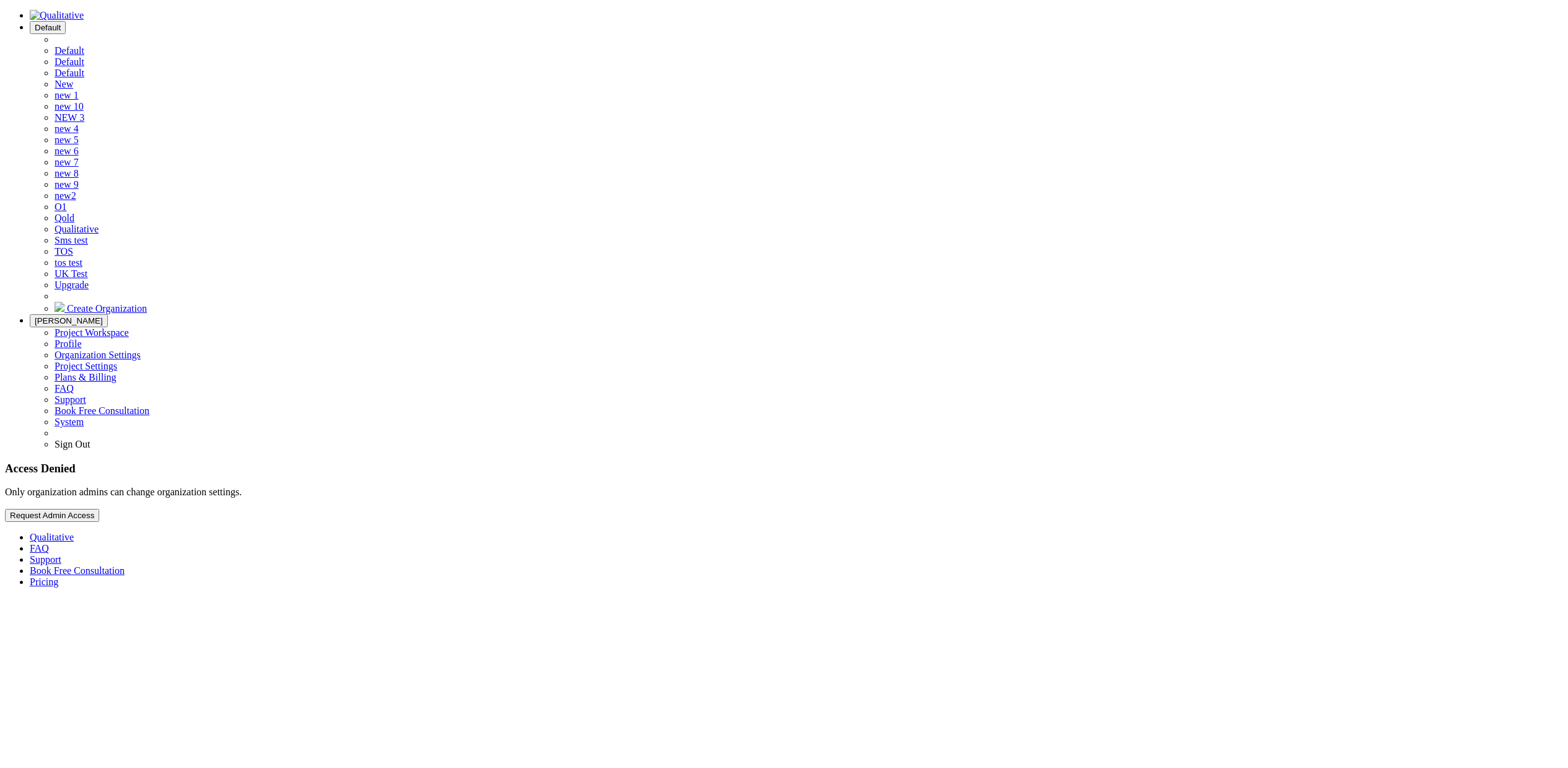
click at [61, 23] on span "Default" at bounding box center [47, 27] width 26 height 9
click at [99, 235] on link "Qualitative" at bounding box center [77, 229] width 44 height 11
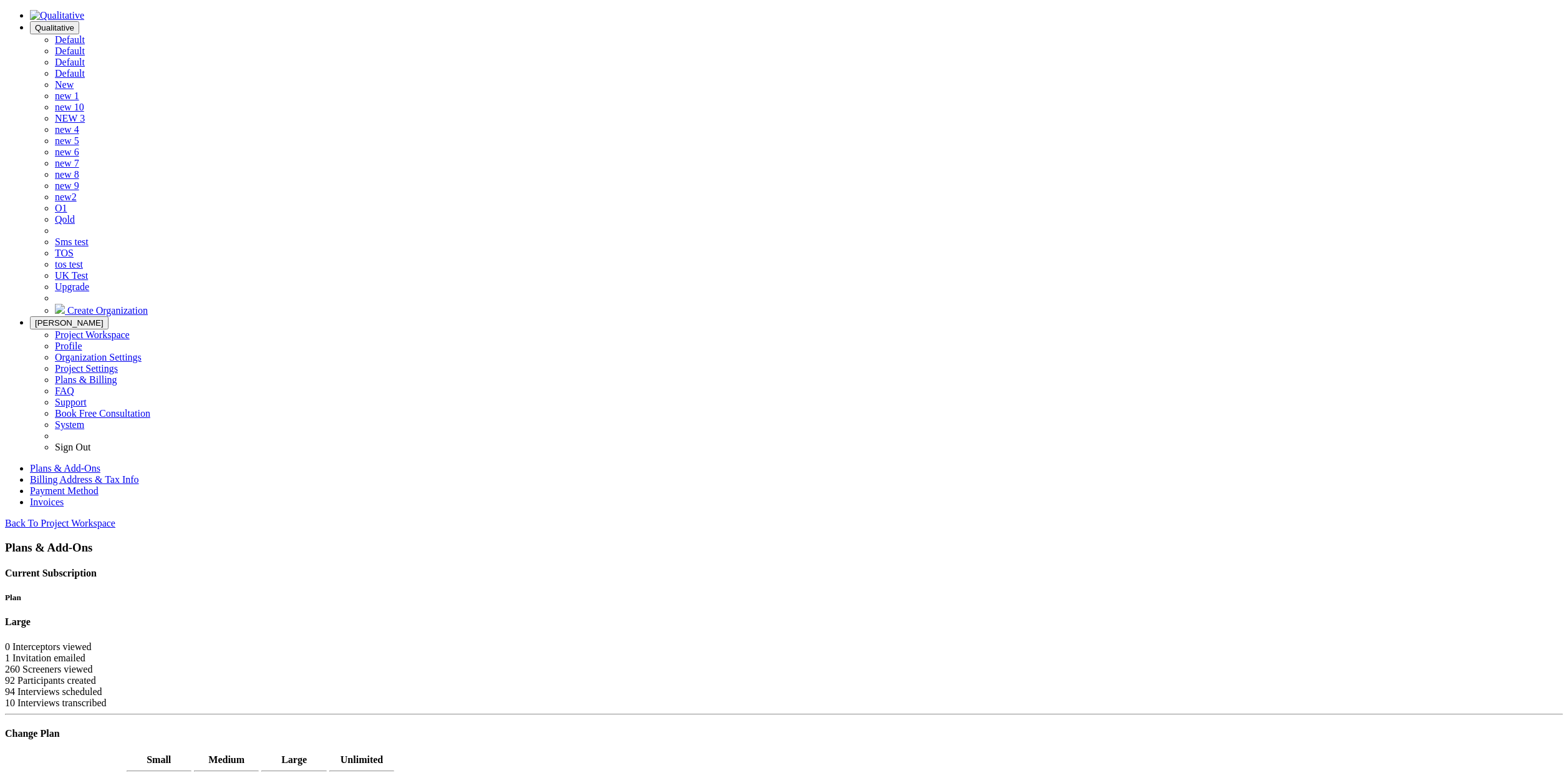
click at [108, 316] on button "Layson" at bounding box center [69, 323] width 78 height 13
click at [74, 385] on link "FAQ" at bounding box center [64, 390] width 19 height 11
click at [103, 318] on span "Layson" at bounding box center [69, 323] width 68 height 9
click at [87, 397] on link "Support" at bounding box center [71, 402] width 32 height 11
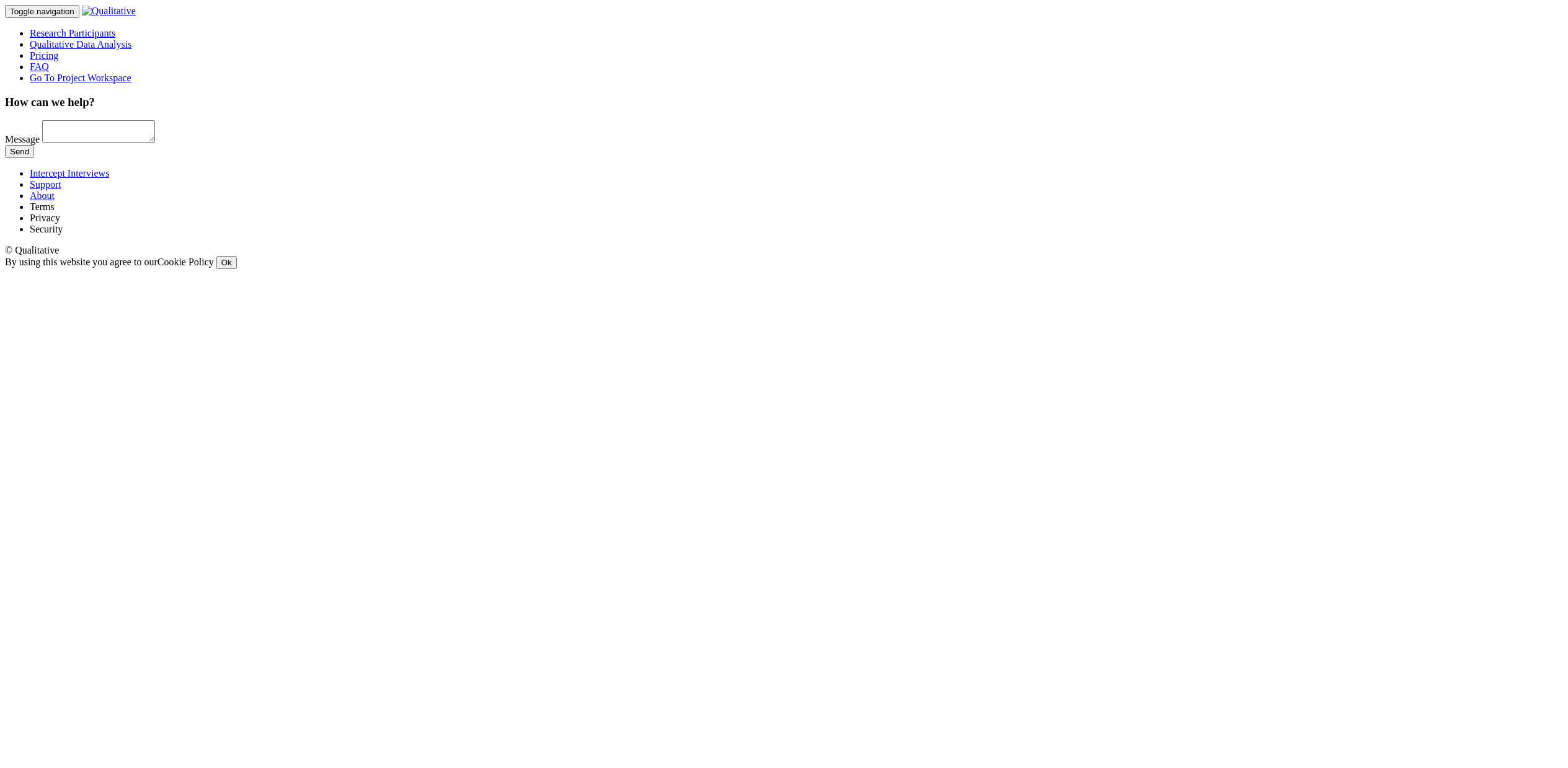
click at [775, 159] on ui-view "How can we help? Message Send" at bounding box center [784, 127] width 1558 height 63
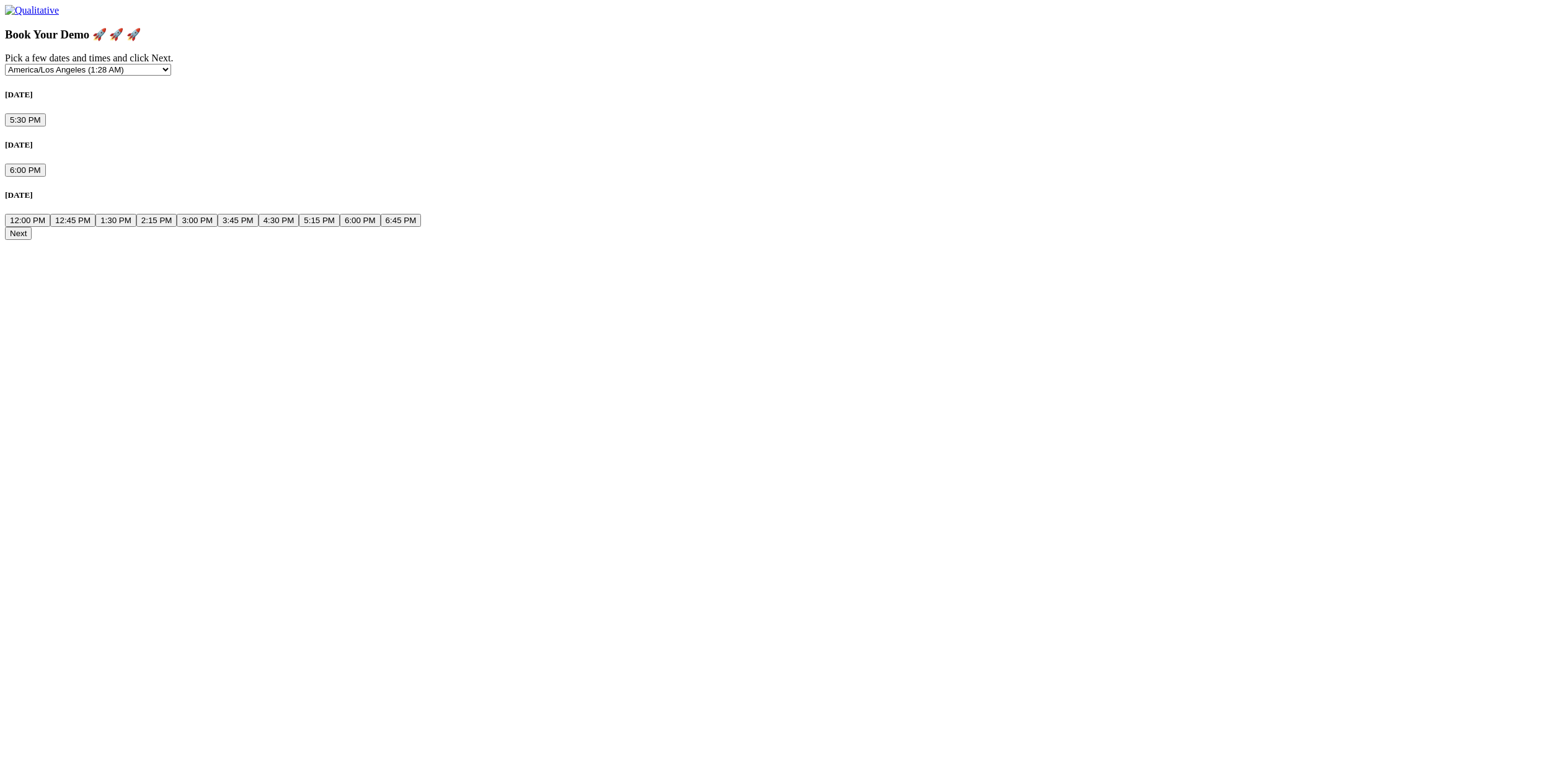
click at [136, 227] on button "1:30 PM" at bounding box center [116, 221] width 41 height 13
click at [259, 227] on button "3:45 PM" at bounding box center [238, 221] width 41 height 13
click at [32, 240] on button "Next" at bounding box center [18, 233] width 27 height 13
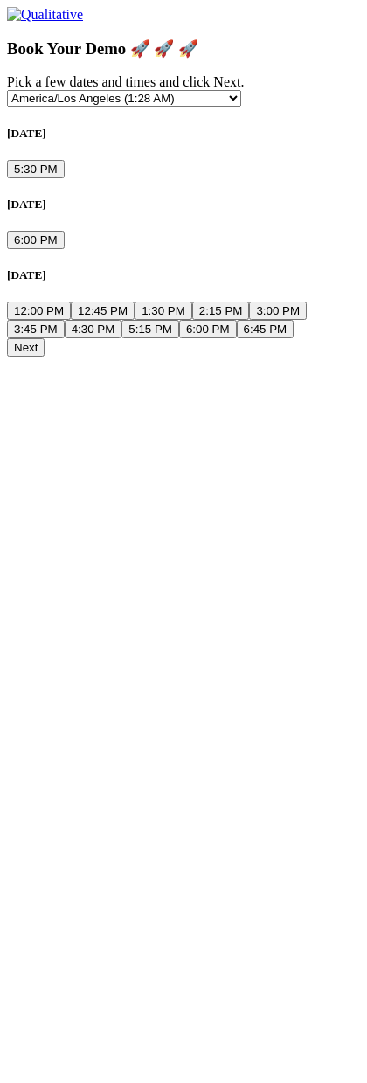
click at [45, 357] on button "Next" at bounding box center [26, 347] width 38 height 18
click at [233, 338] on button "6:00 PM" at bounding box center [208, 329] width 58 height 18
click at [45, 373] on button "Next" at bounding box center [26, 363] width 38 height 18
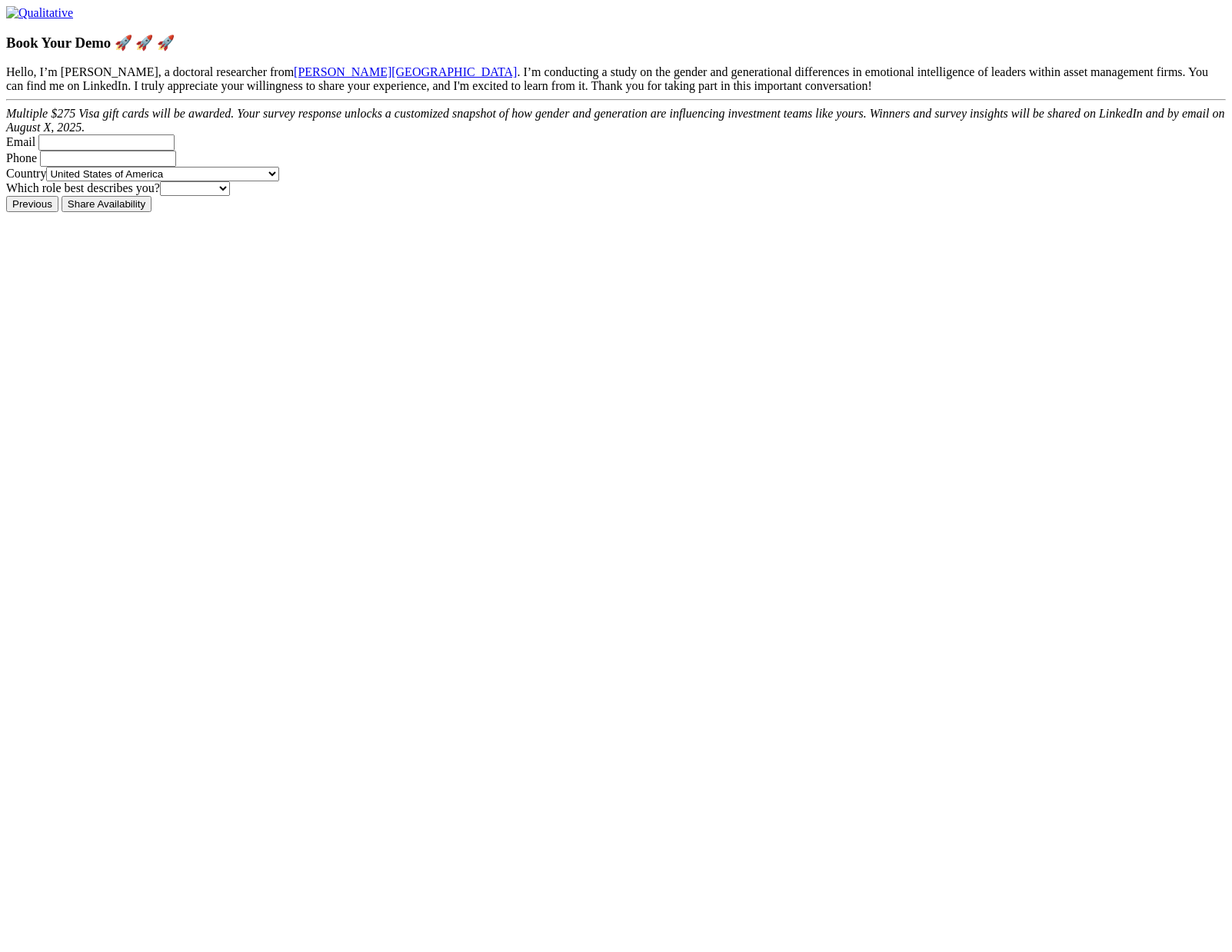
click at [1158, 196] on form "Hello, I’m [PERSON_NAME], a doctoral researcher from [PERSON_NAME][GEOGRAPHIC_D…" at bounding box center [616, 130] width 1220 height 131
